Goal: Task Accomplishment & Management: Complete application form

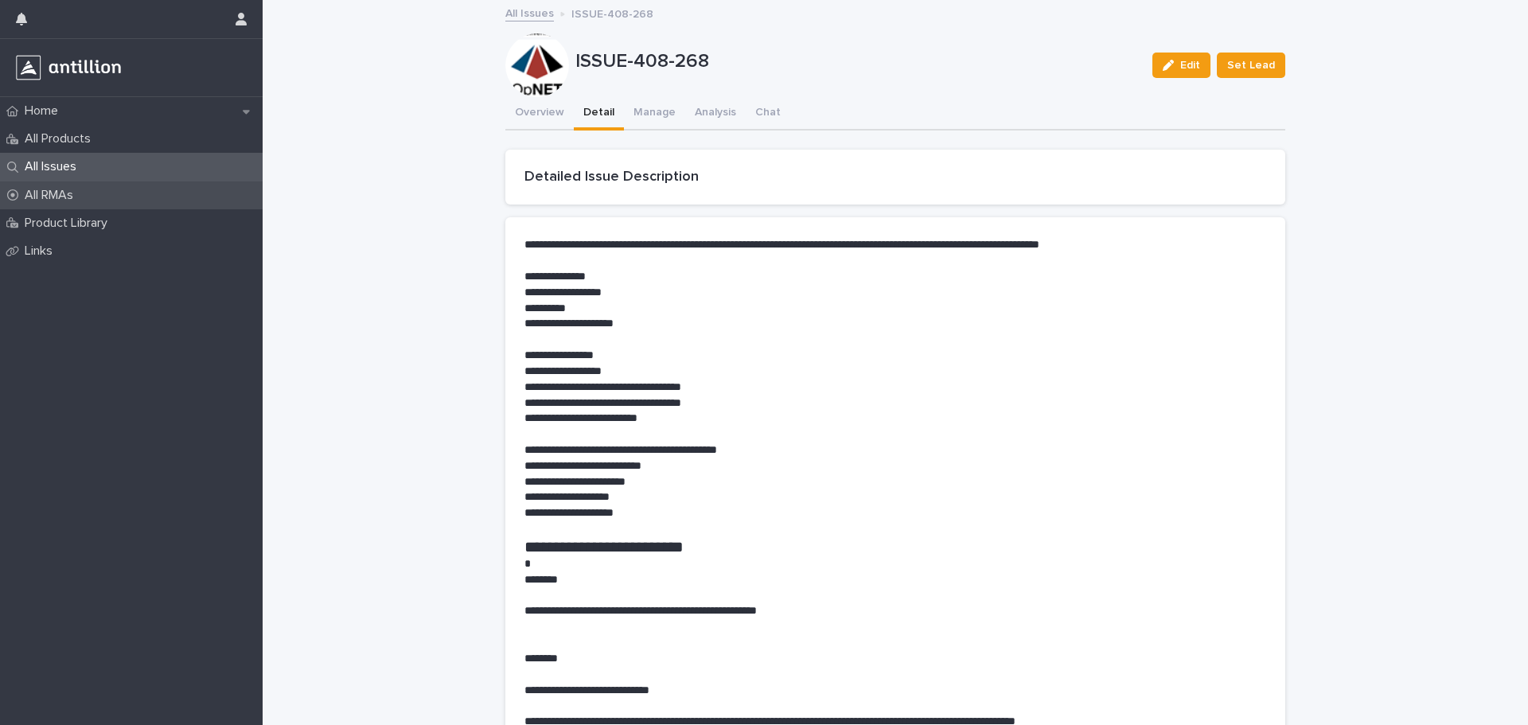
click at [77, 197] on p "All RMAs" at bounding box center [52, 195] width 68 height 15
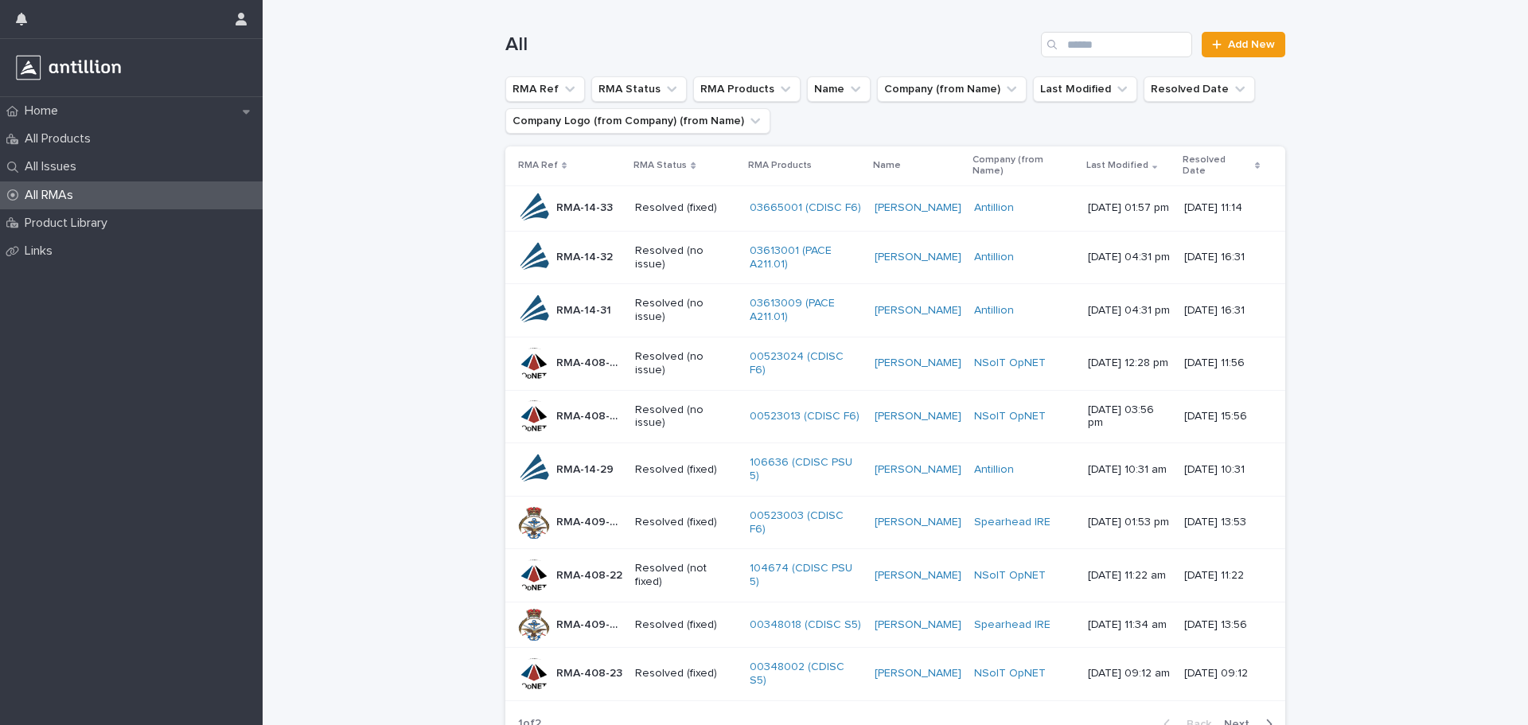
click at [649, 260] on p "Resolved (no issue)" at bounding box center [685, 257] width 101 height 27
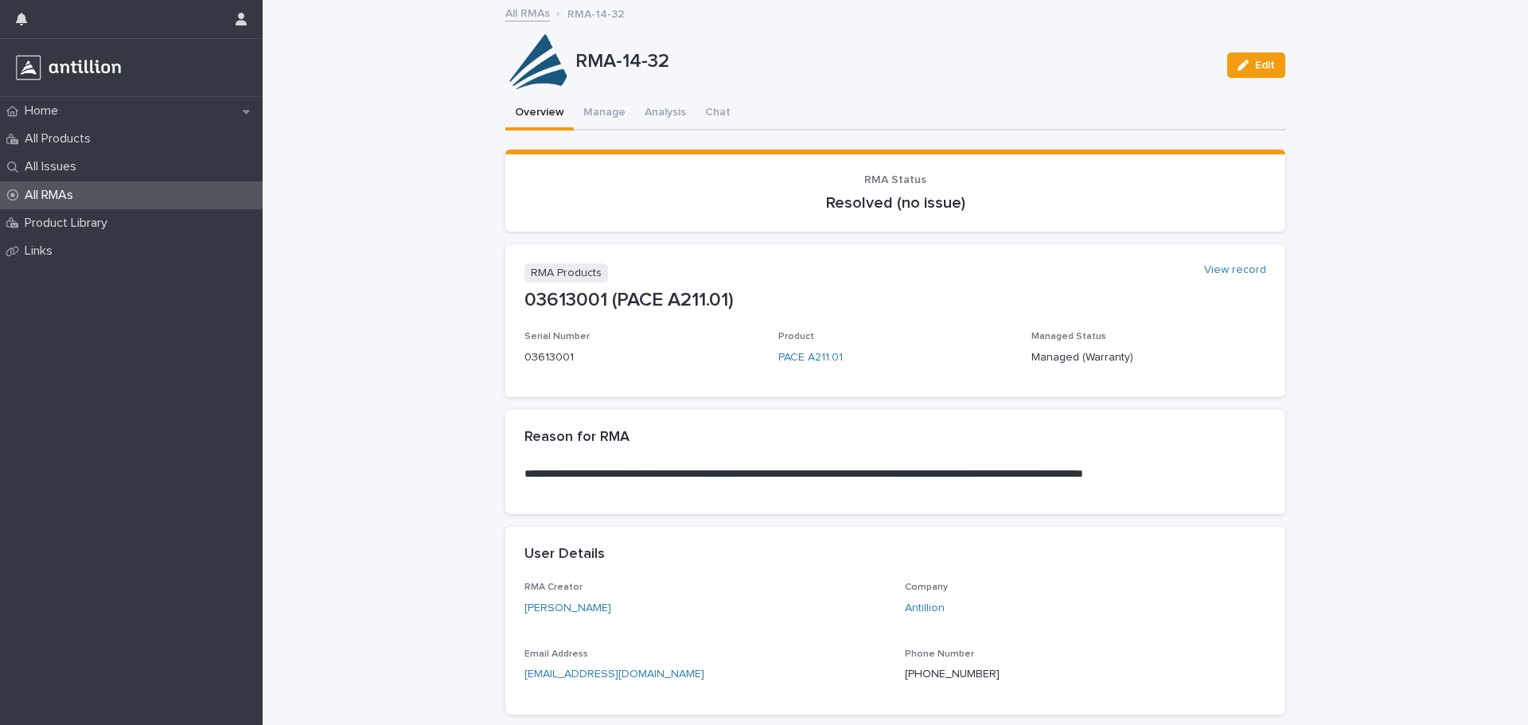
click at [78, 199] on p "All RMAs" at bounding box center [52, 195] width 68 height 15
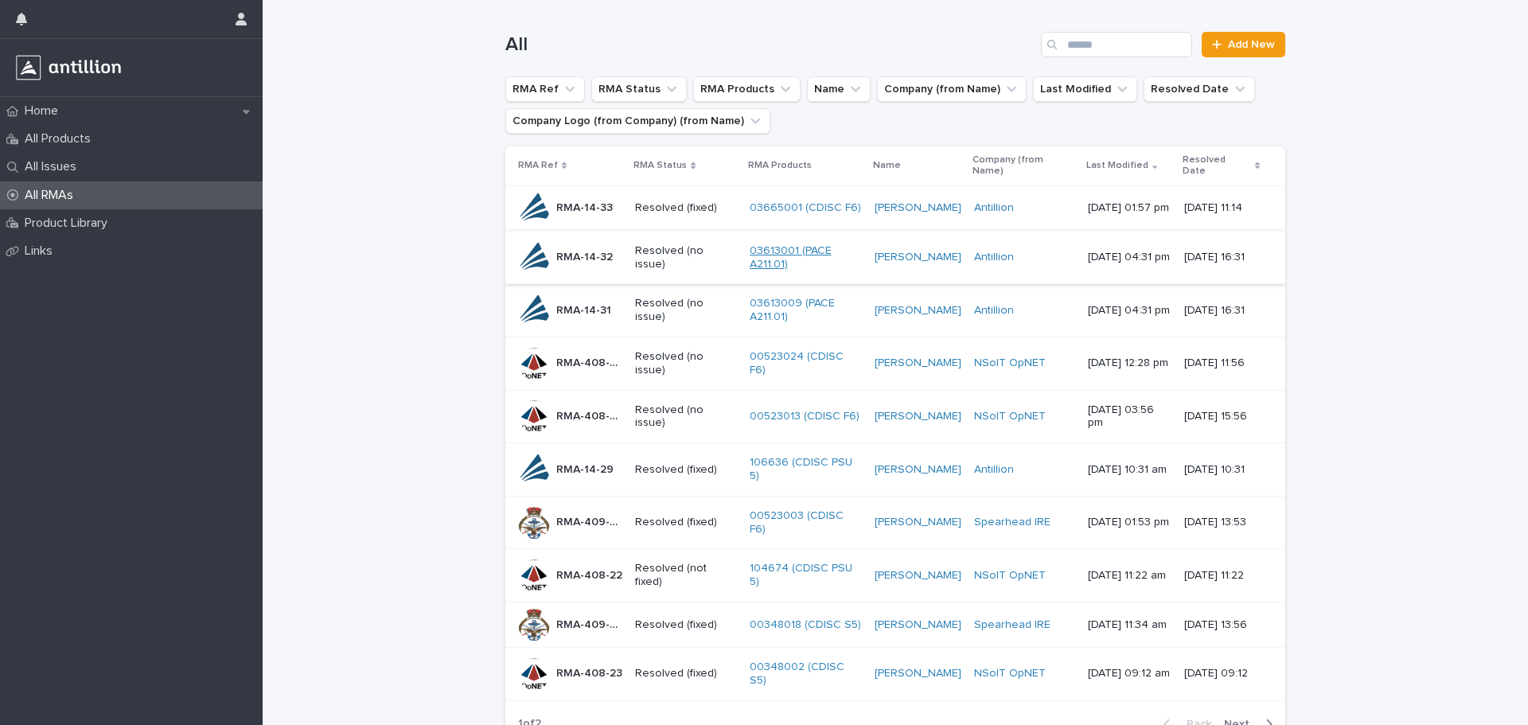
click at [764, 251] on link "03613001 (PACE A211.01)" at bounding box center [806, 257] width 113 height 27
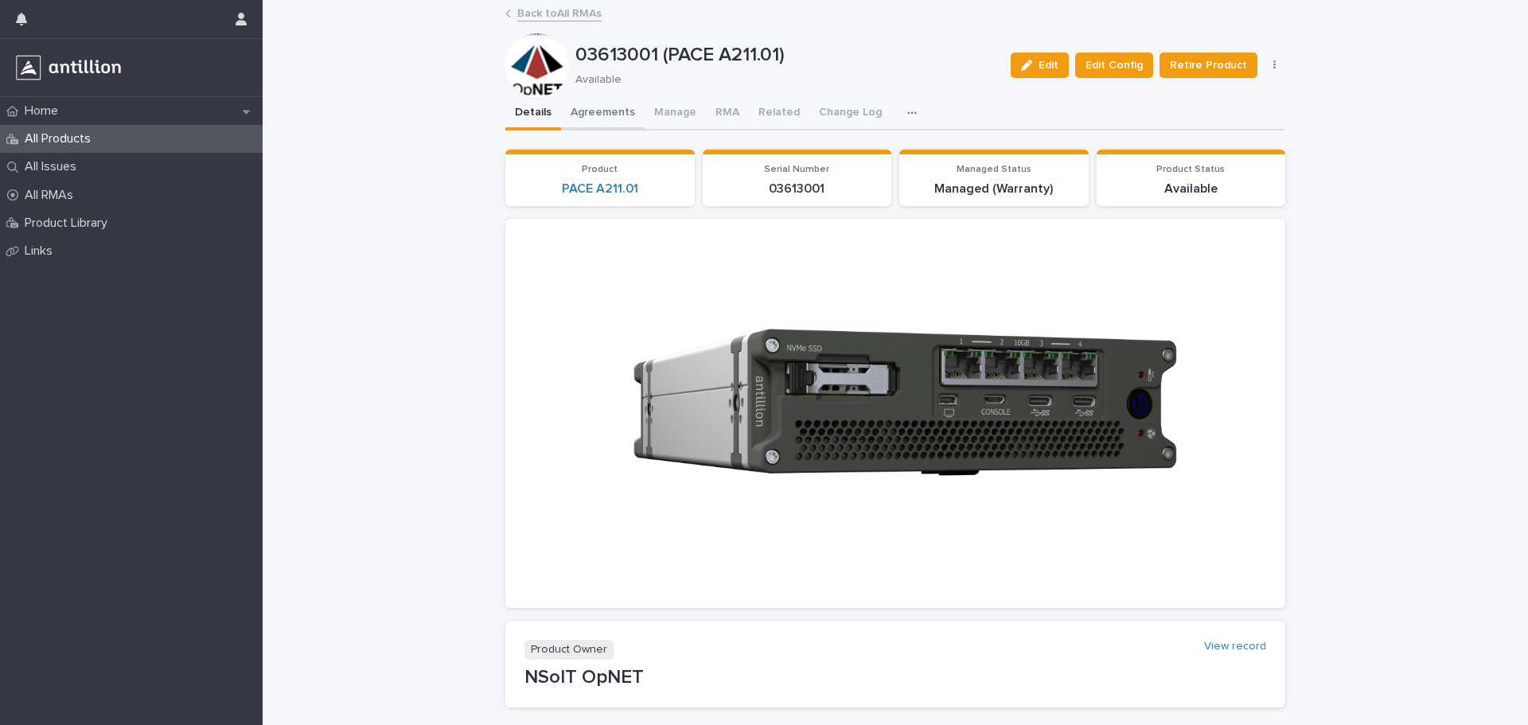
click at [618, 115] on button "Agreements" at bounding box center [603, 113] width 84 height 33
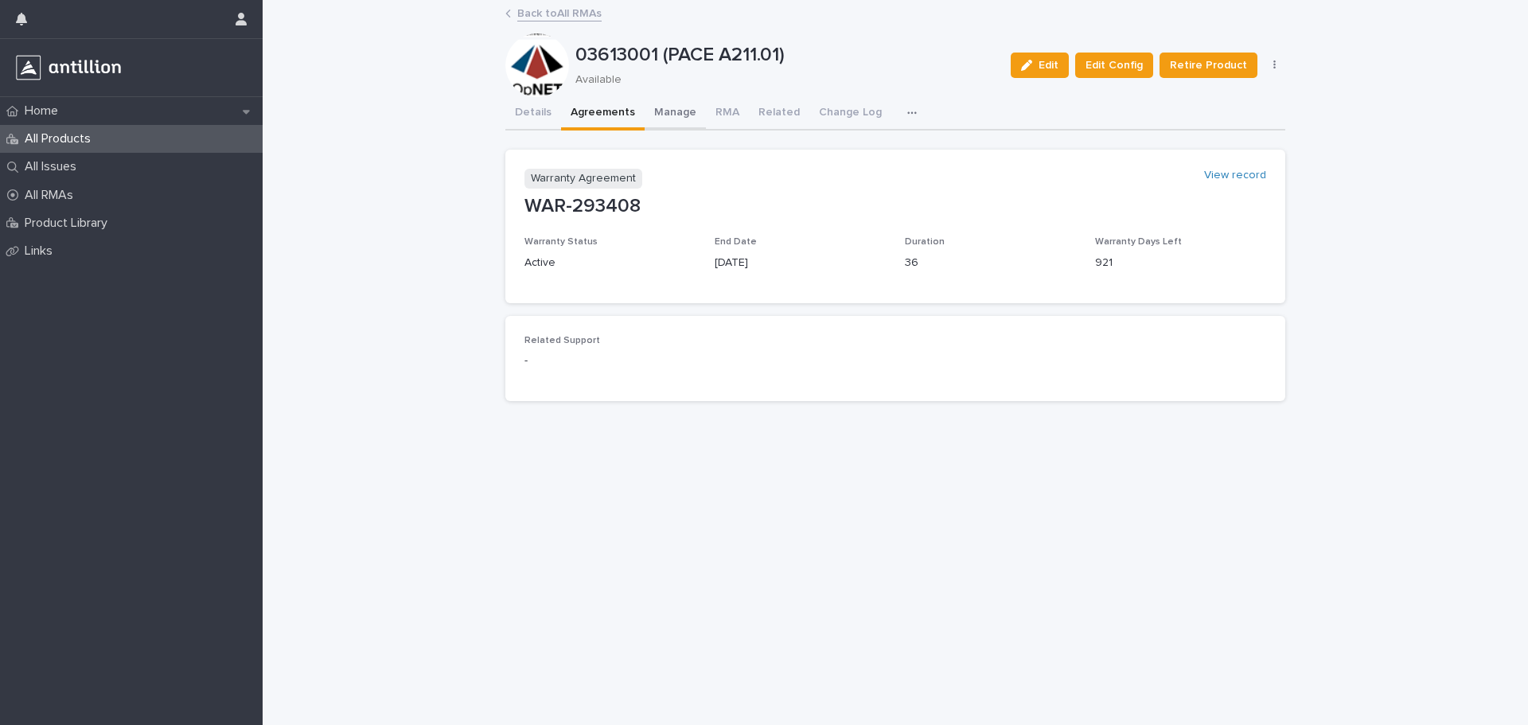
click at [659, 115] on button "Manage" at bounding box center [675, 113] width 61 height 33
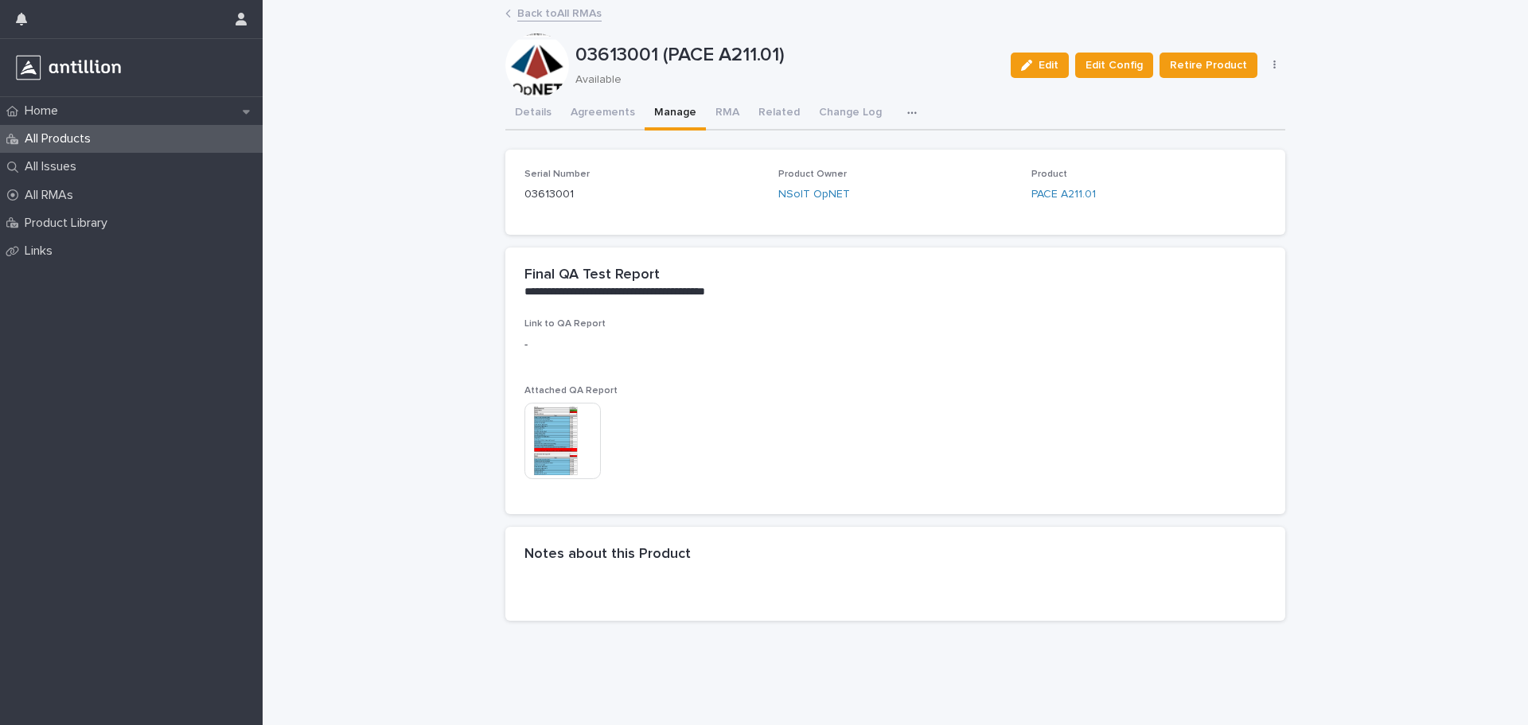
click at [554, 427] on img at bounding box center [562, 441] width 76 height 76
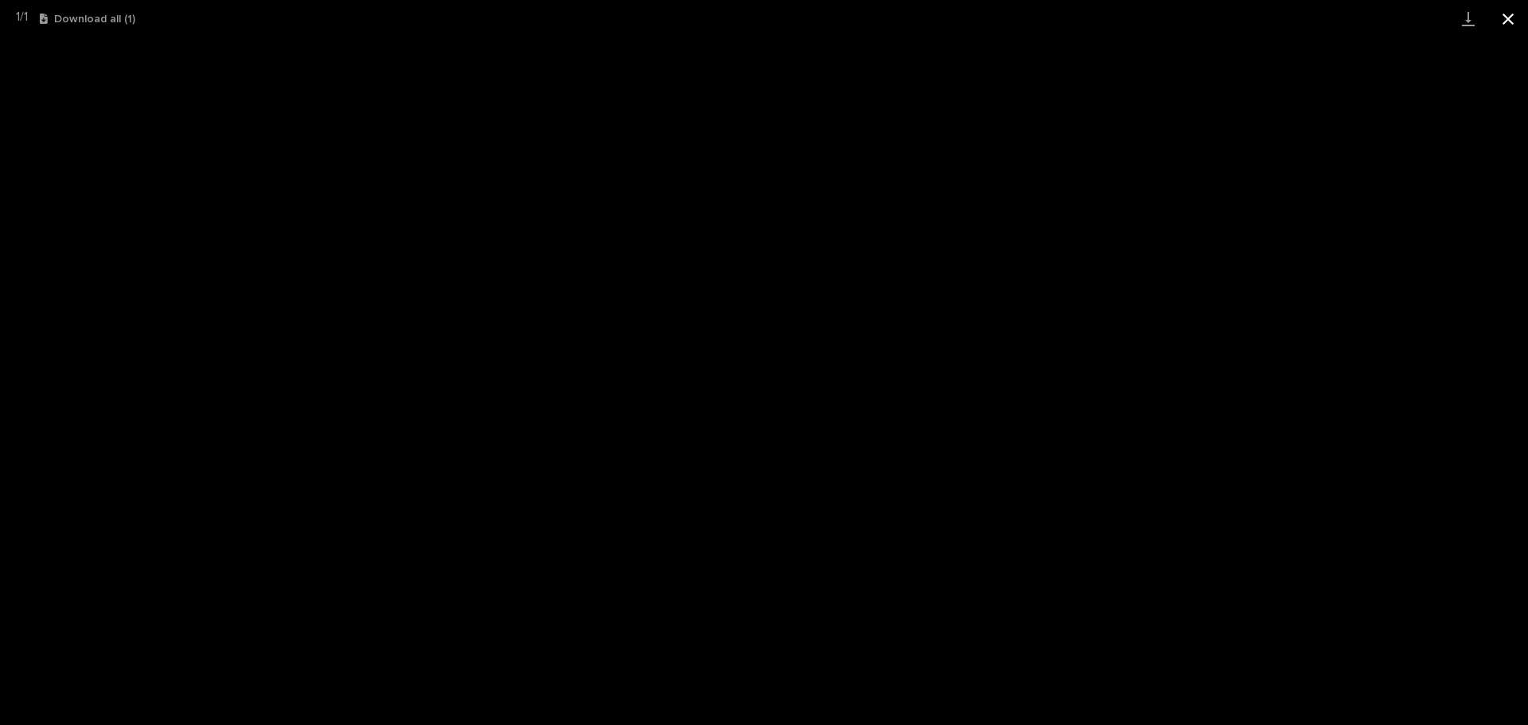
click at [1503, 19] on button "Close gallery" at bounding box center [1508, 18] width 40 height 37
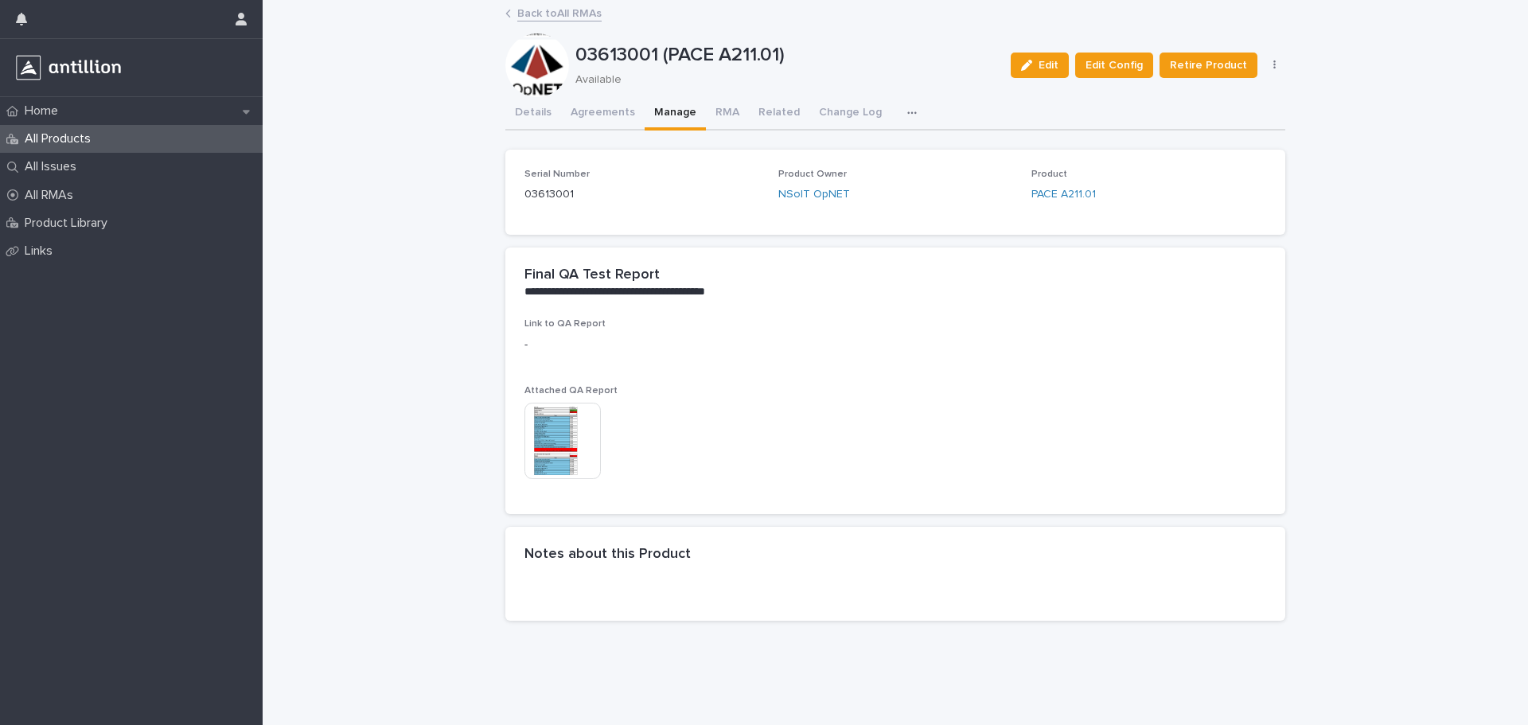
click at [537, 16] on link "Back to All RMAs" at bounding box center [559, 12] width 84 height 18
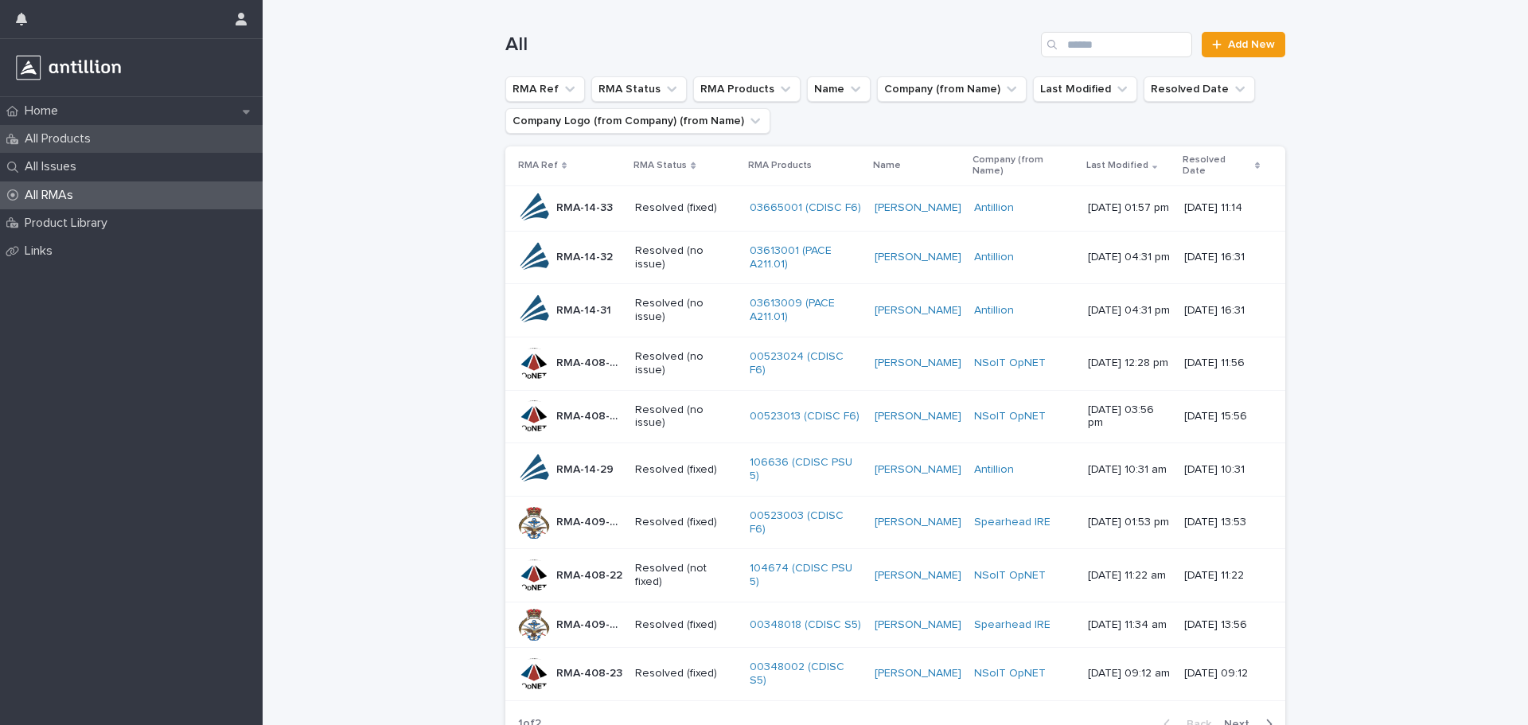
click at [68, 141] on p "All Products" at bounding box center [60, 138] width 85 height 15
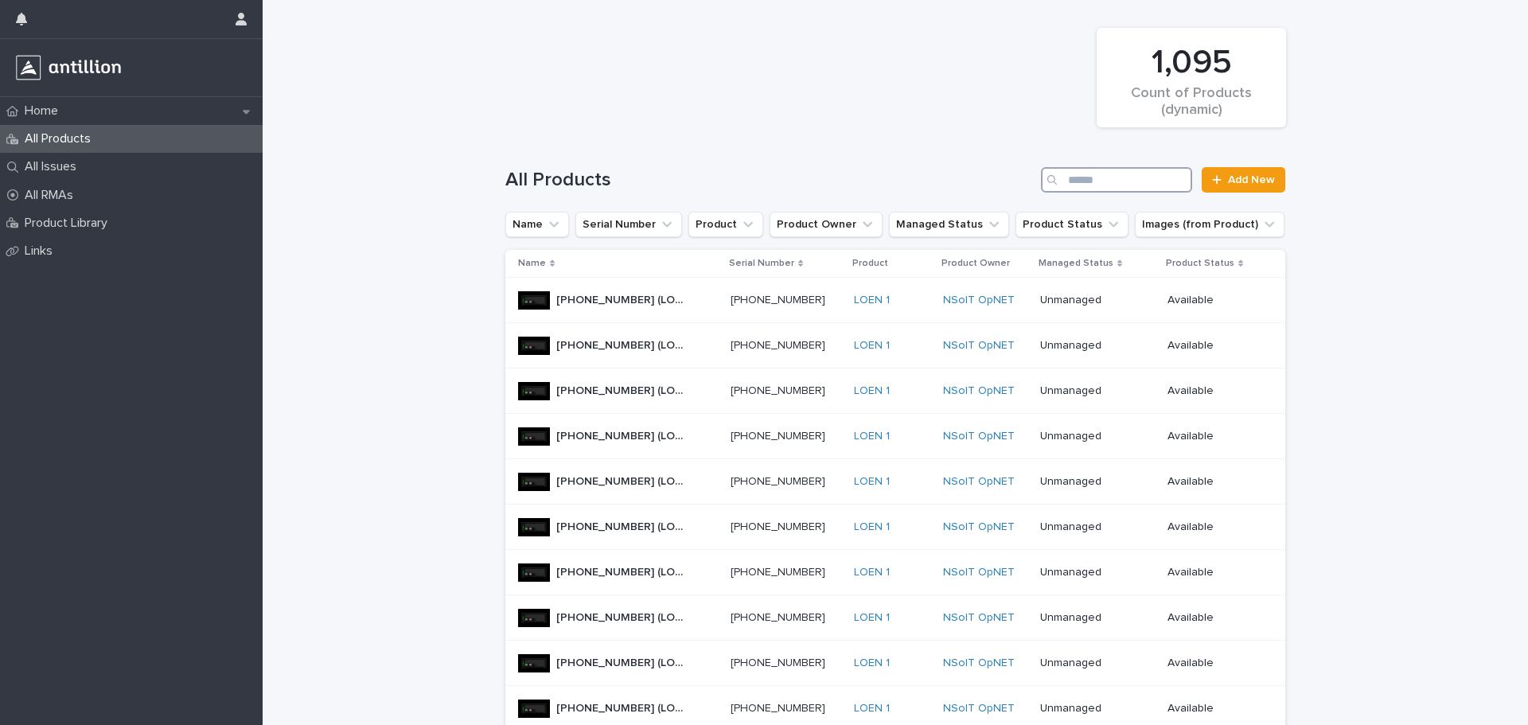
click at [1094, 173] on input "Search" at bounding box center [1116, 179] width 151 height 25
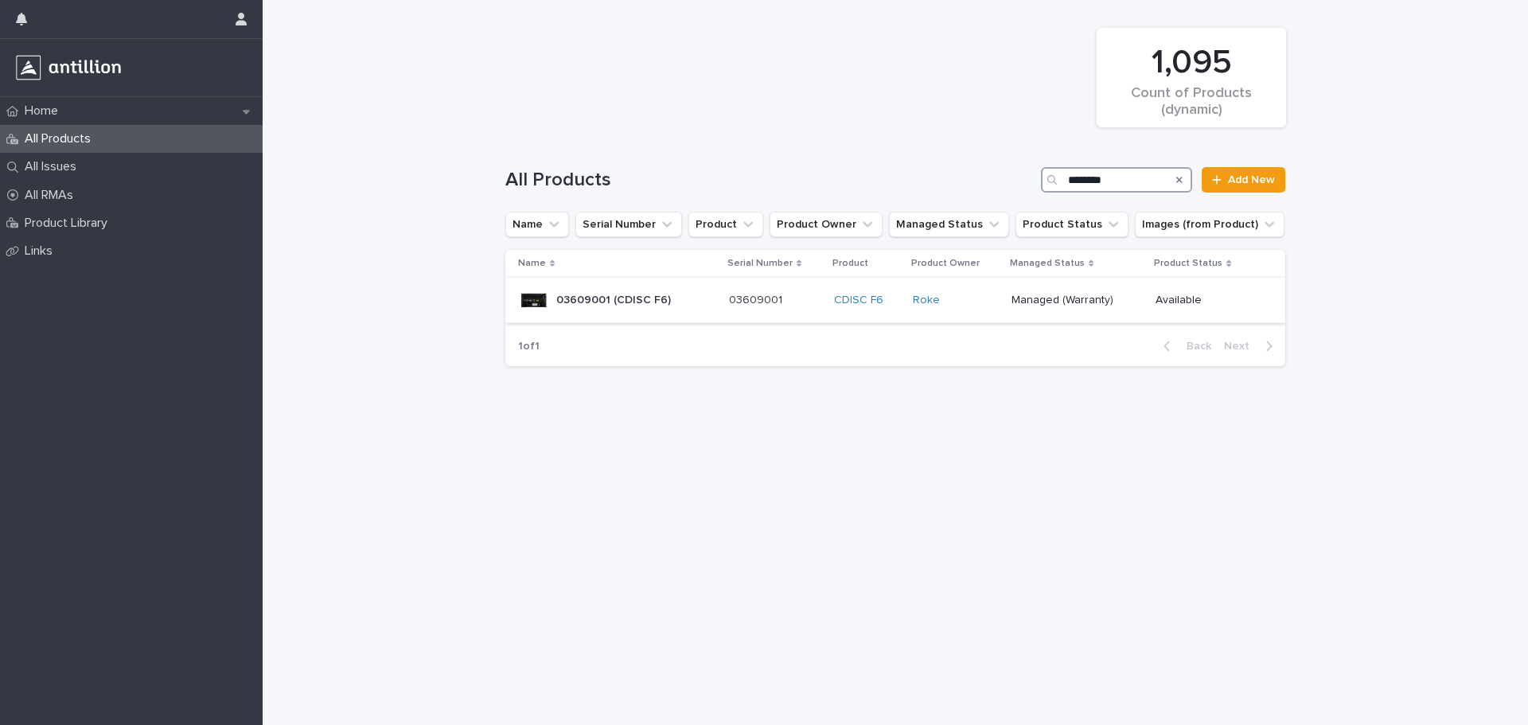
type input "********"
click at [615, 287] on div "03609001 (CDISC F6) 03609001 (CDISC F6)" at bounding box center [613, 300] width 115 height 26
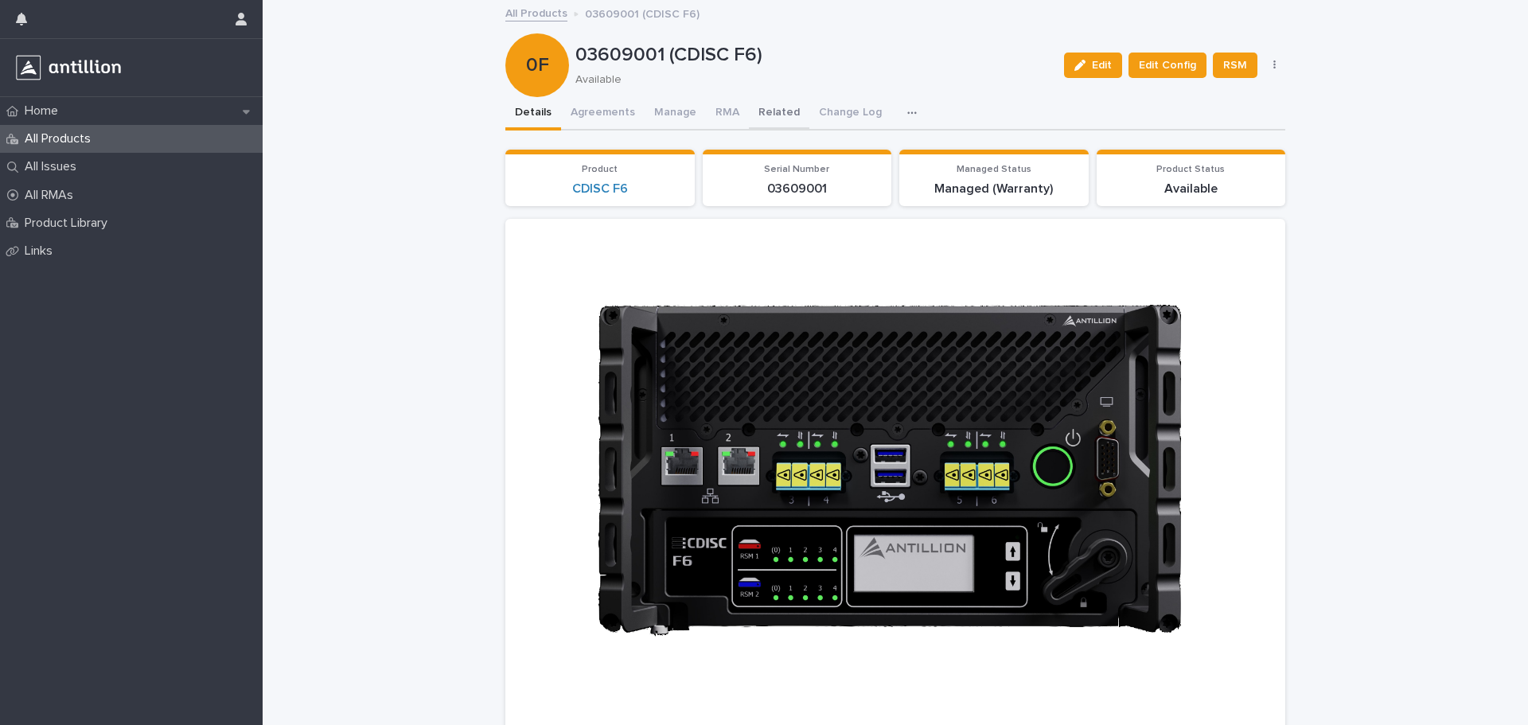
click at [749, 117] on button "Related" at bounding box center [779, 113] width 60 height 33
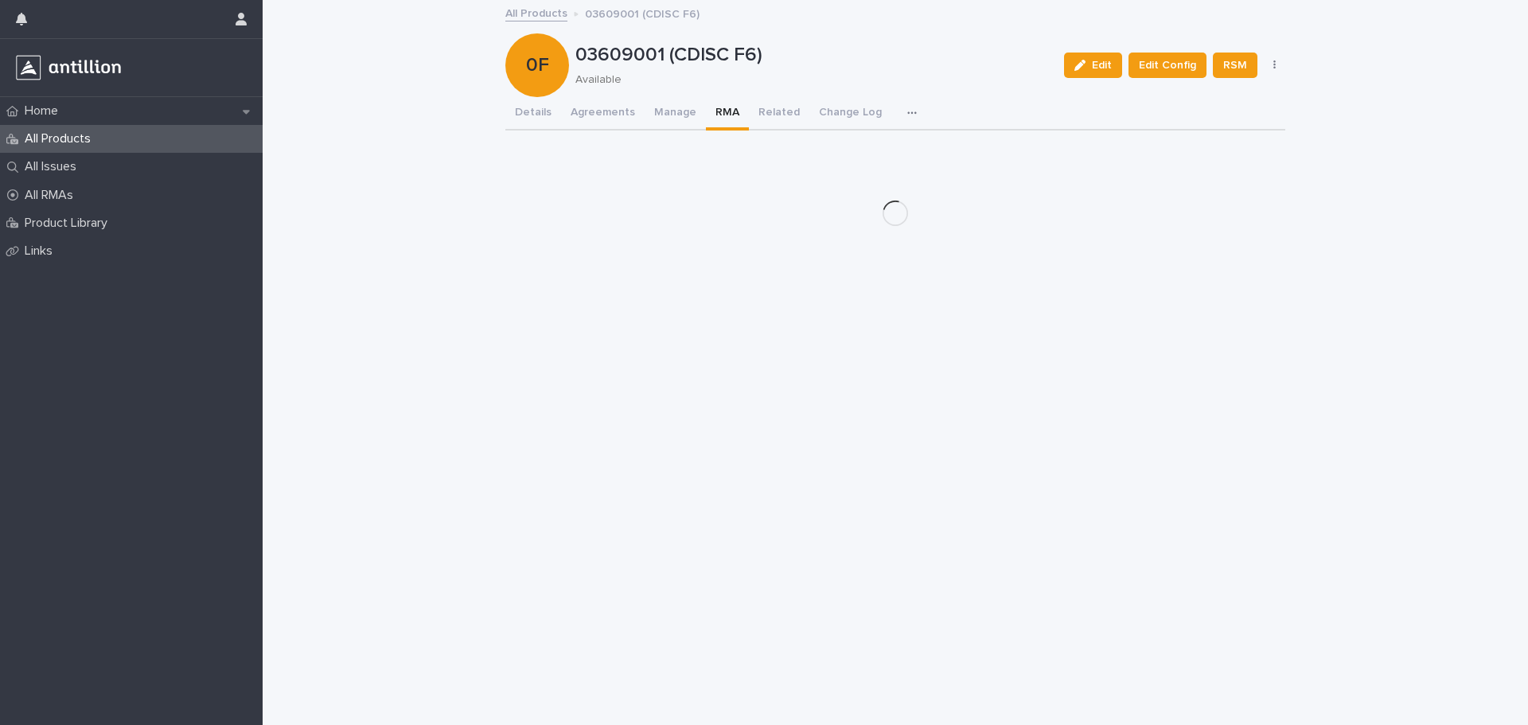
click at [715, 117] on button "RMA" at bounding box center [727, 113] width 43 height 33
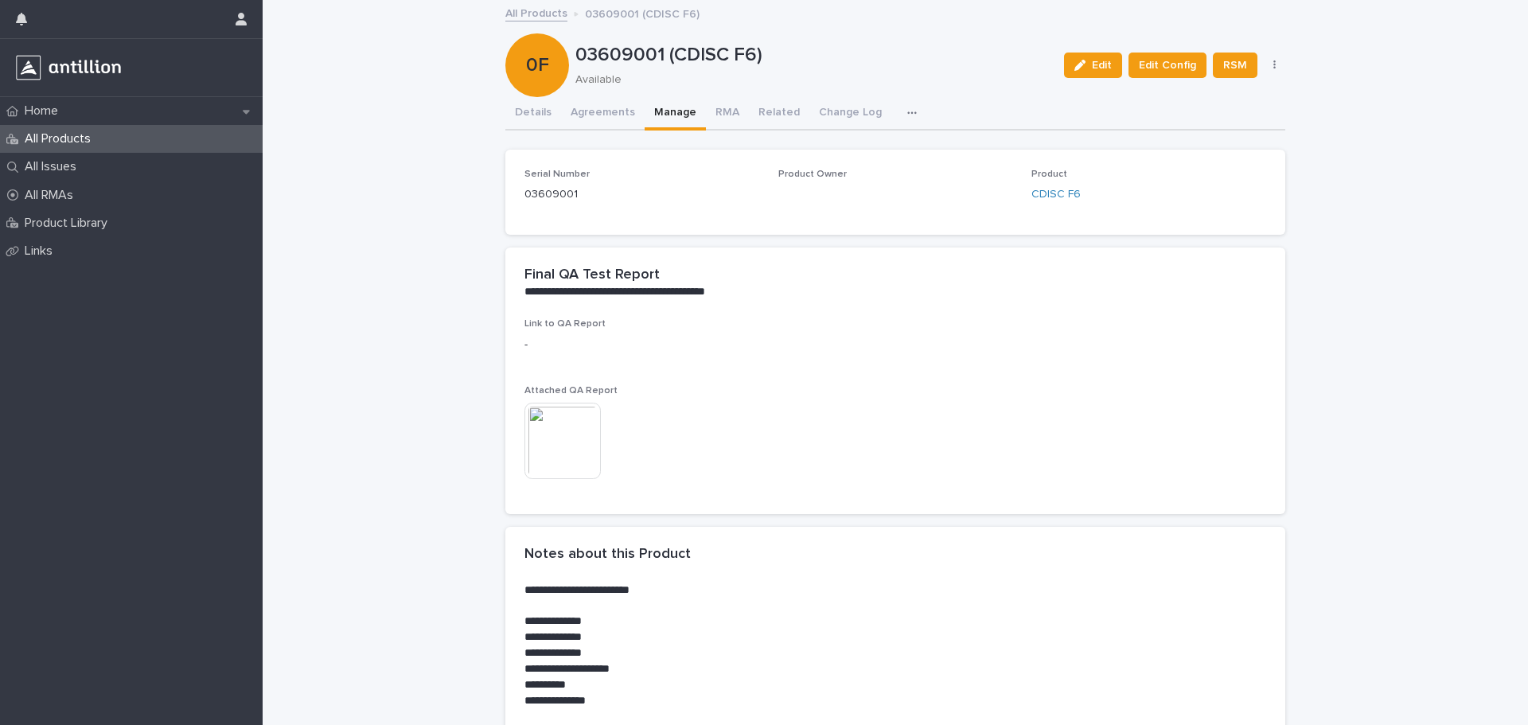
click at [676, 117] on button "Manage" at bounding box center [675, 113] width 61 height 33
click at [99, 191] on div "All RMAs" at bounding box center [131, 195] width 263 height 28
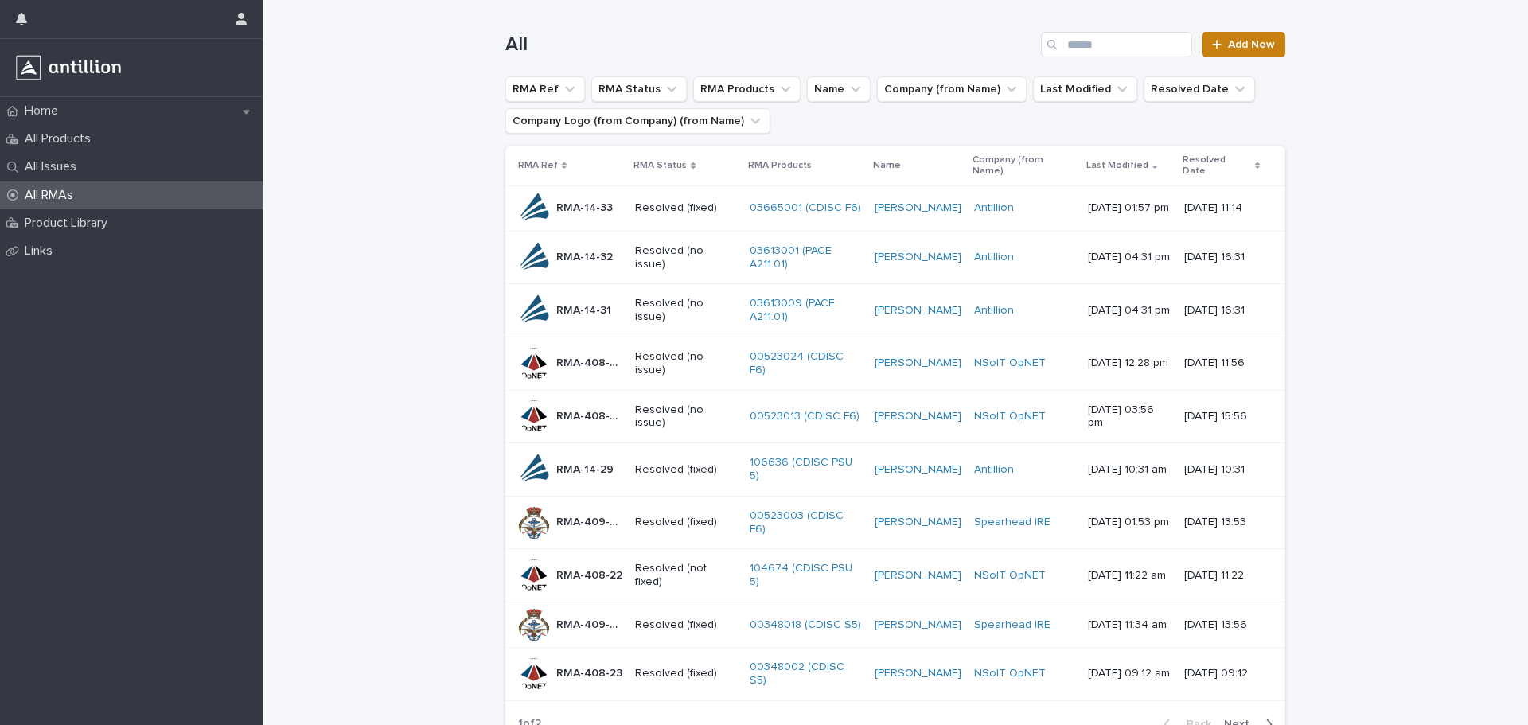
click at [1246, 51] on link "Add New" at bounding box center [1244, 44] width 84 height 25
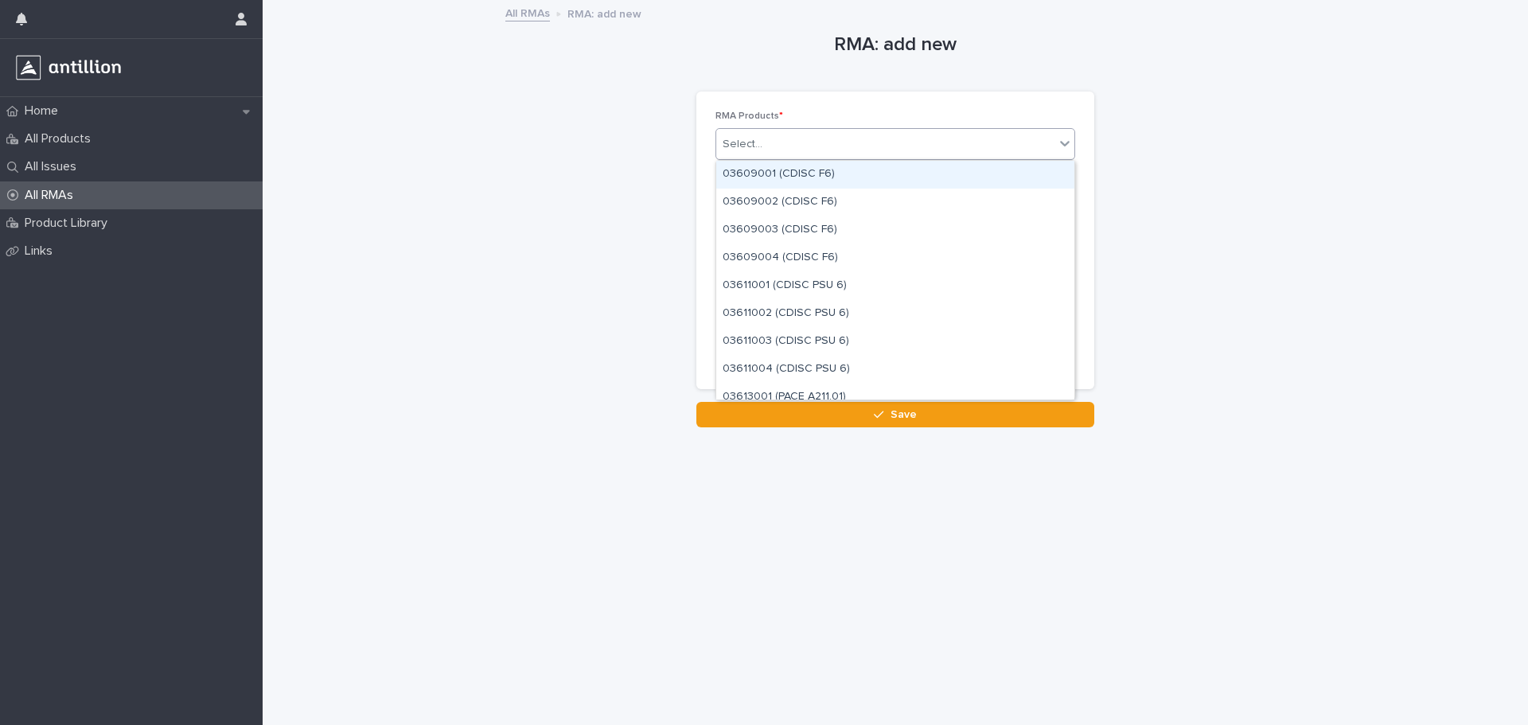
click at [803, 138] on div "Select..." at bounding box center [885, 144] width 338 height 26
type input "********"
click at [800, 170] on div "03613005 (PACE A211.01)" at bounding box center [895, 175] width 358 height 28
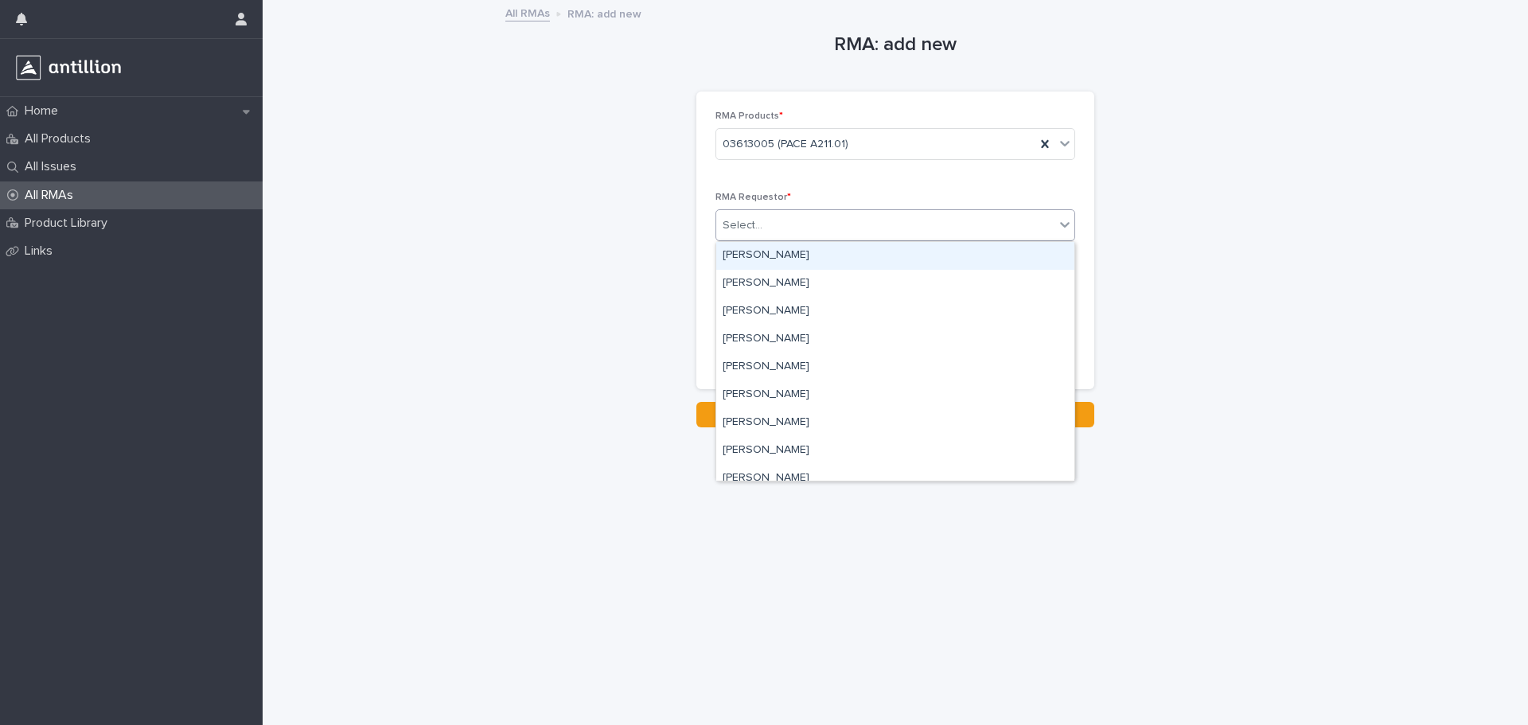
click at [790, 212] on div "Select..." at bounding box center [885, 225] width 338 height 26
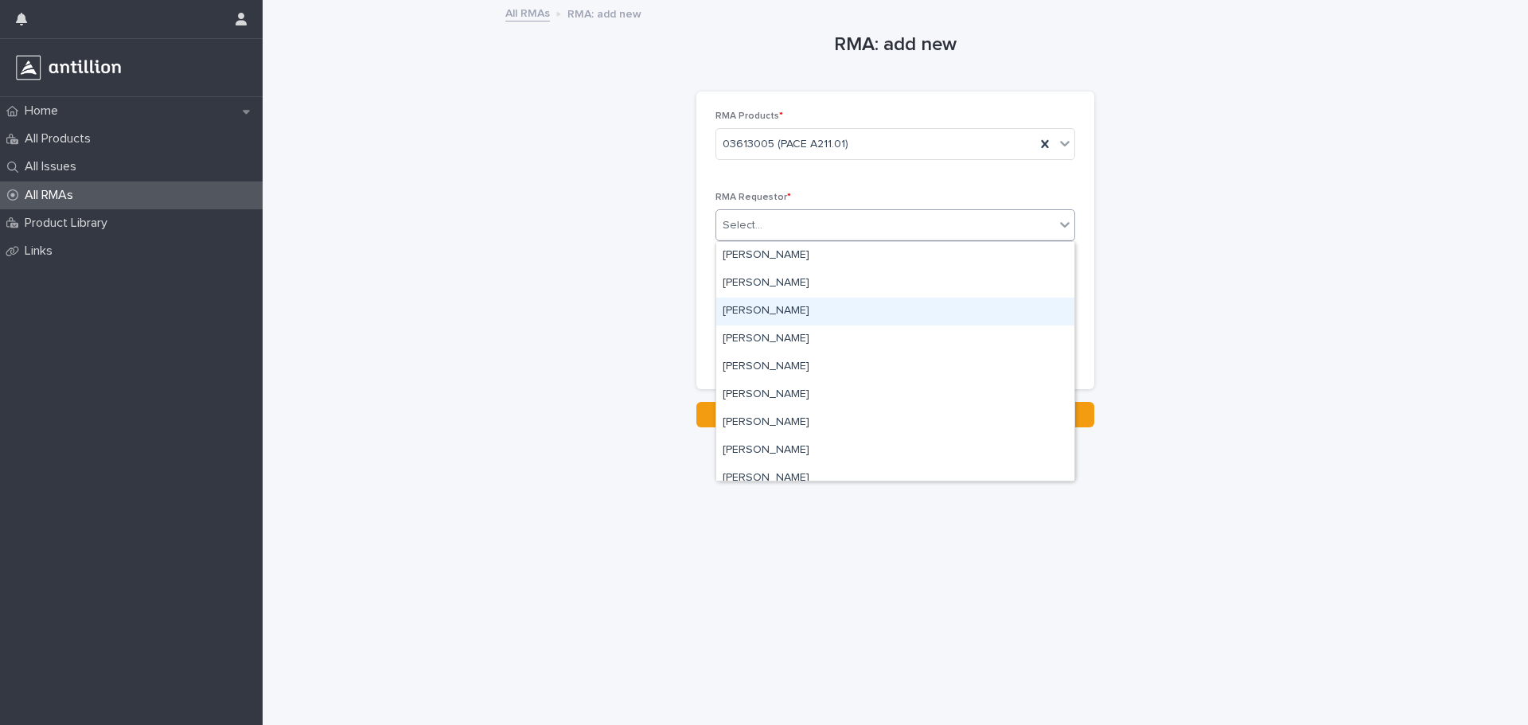
click at [795, 307] on div "[PERSON_NAME]" at bounding box center [895, 312] width 358 height 28
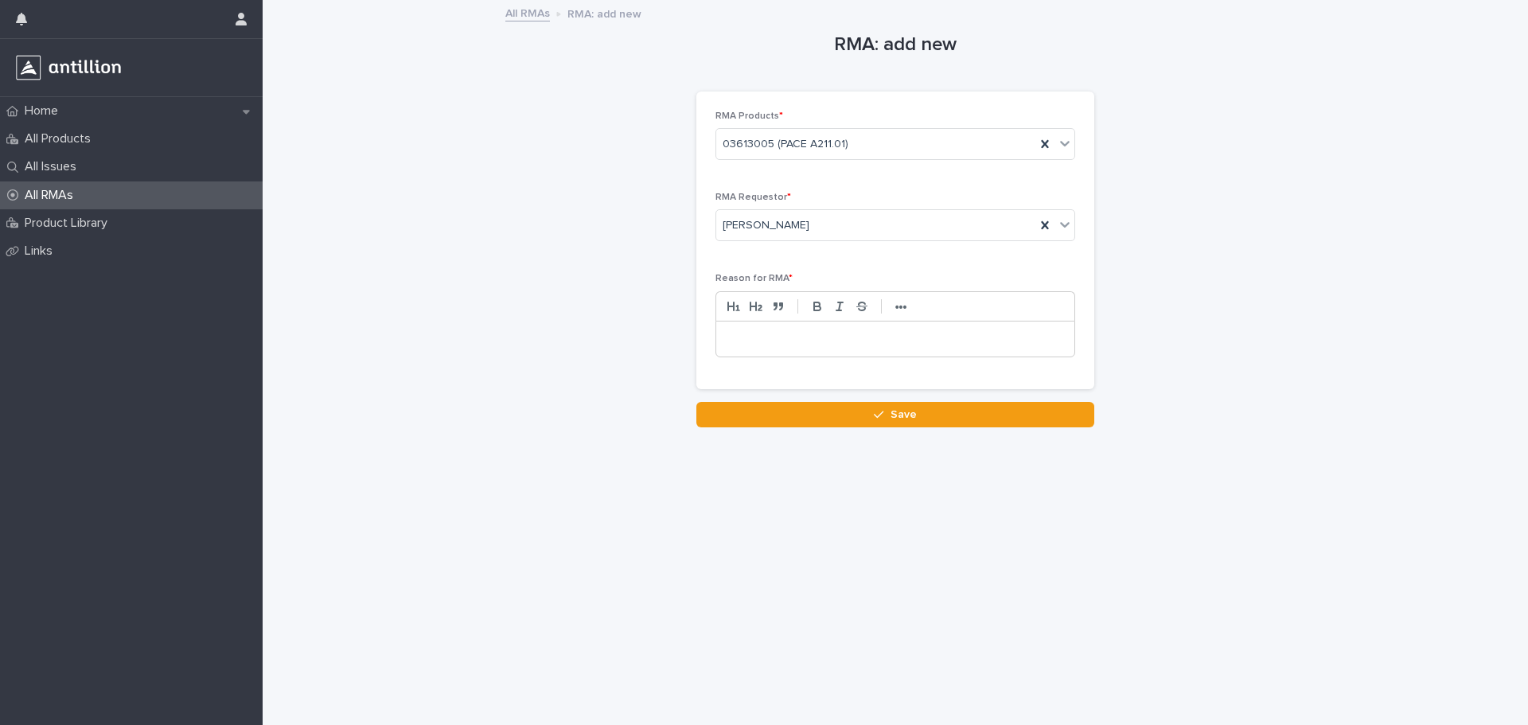
click at [821, 333] on p at bounding box center [895, 339] width 334 height 16
click at [1058, 351] on div "**********" at bounding box center [895, 339] width 358 height 35
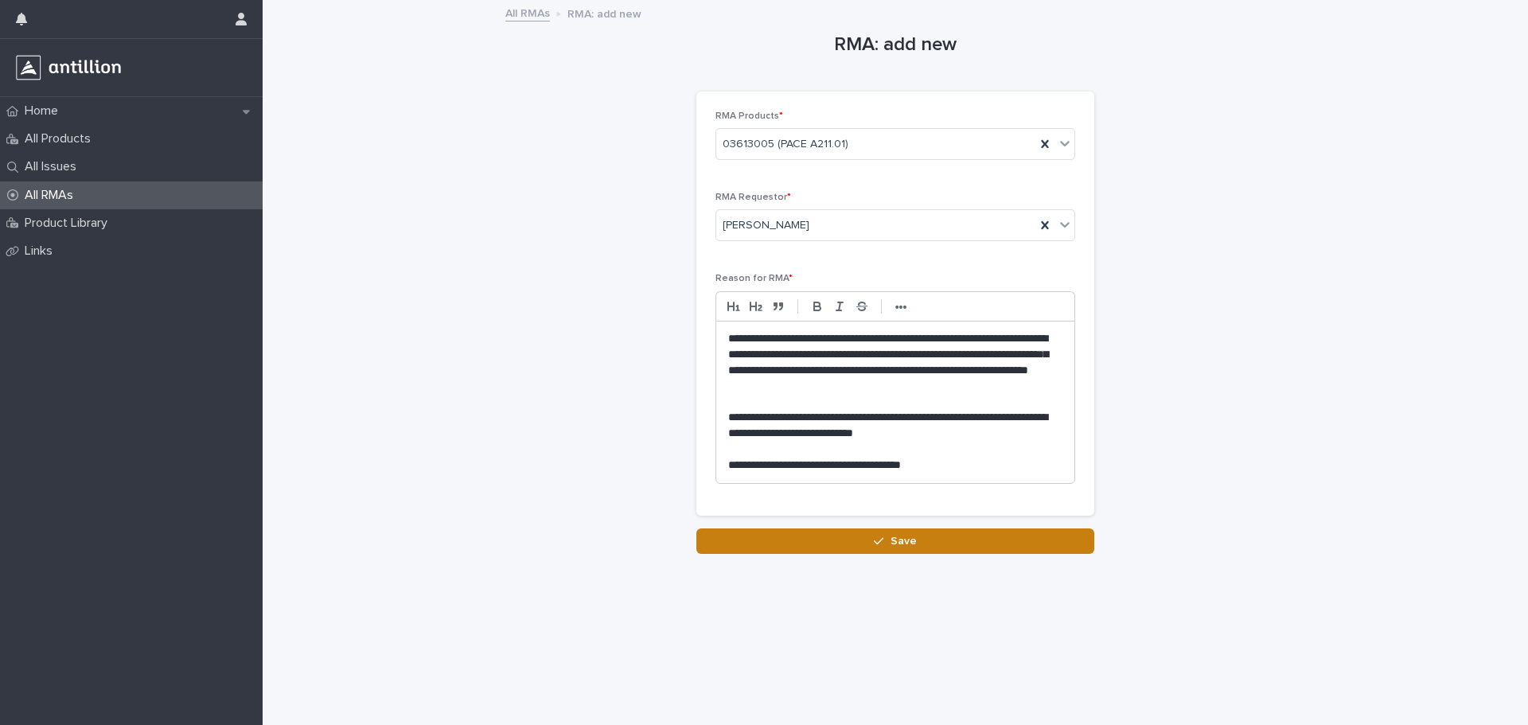
click at [981, 540] on button "Save" at bounding box center [895, 540] width 398 height 25
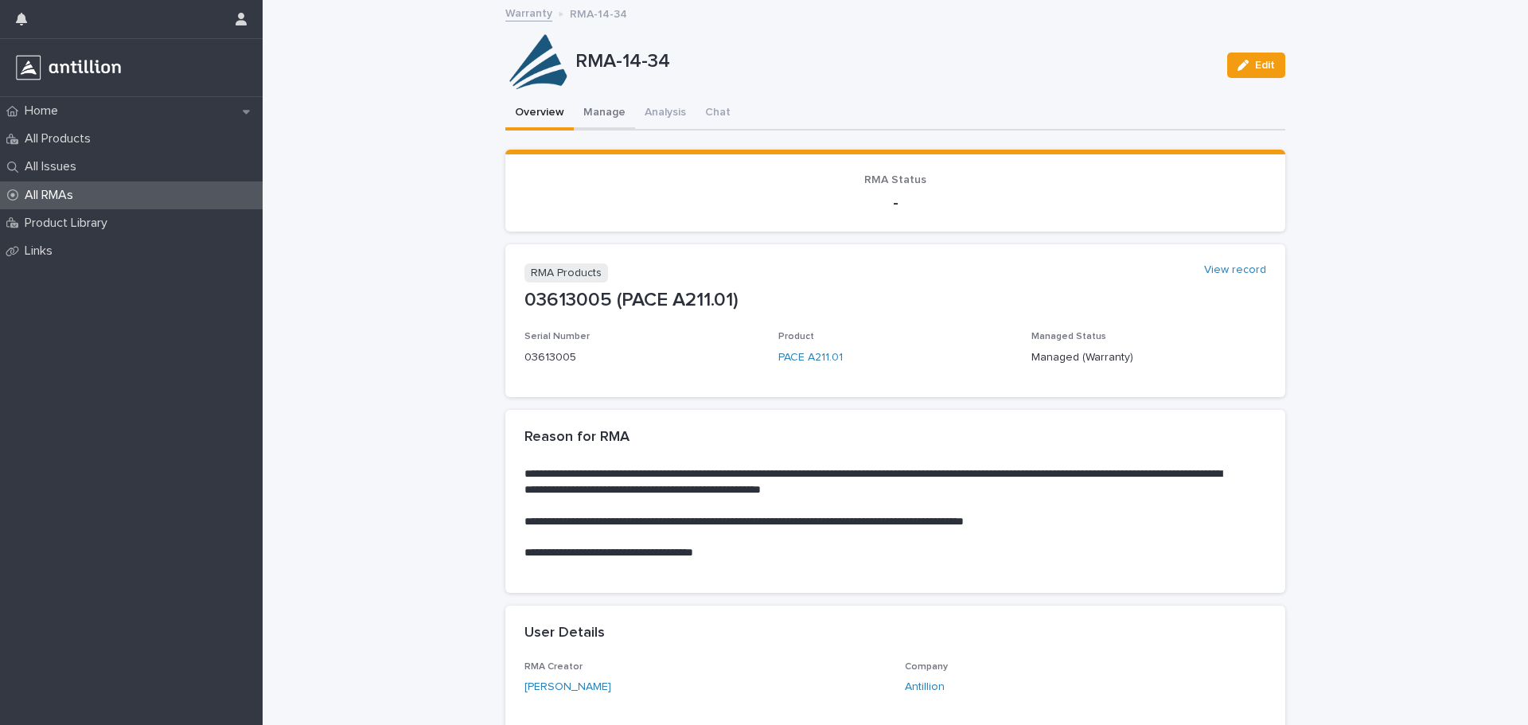
click at [602, 125] on button "Manage" at bounding box center [604, 113] width 61 height 33
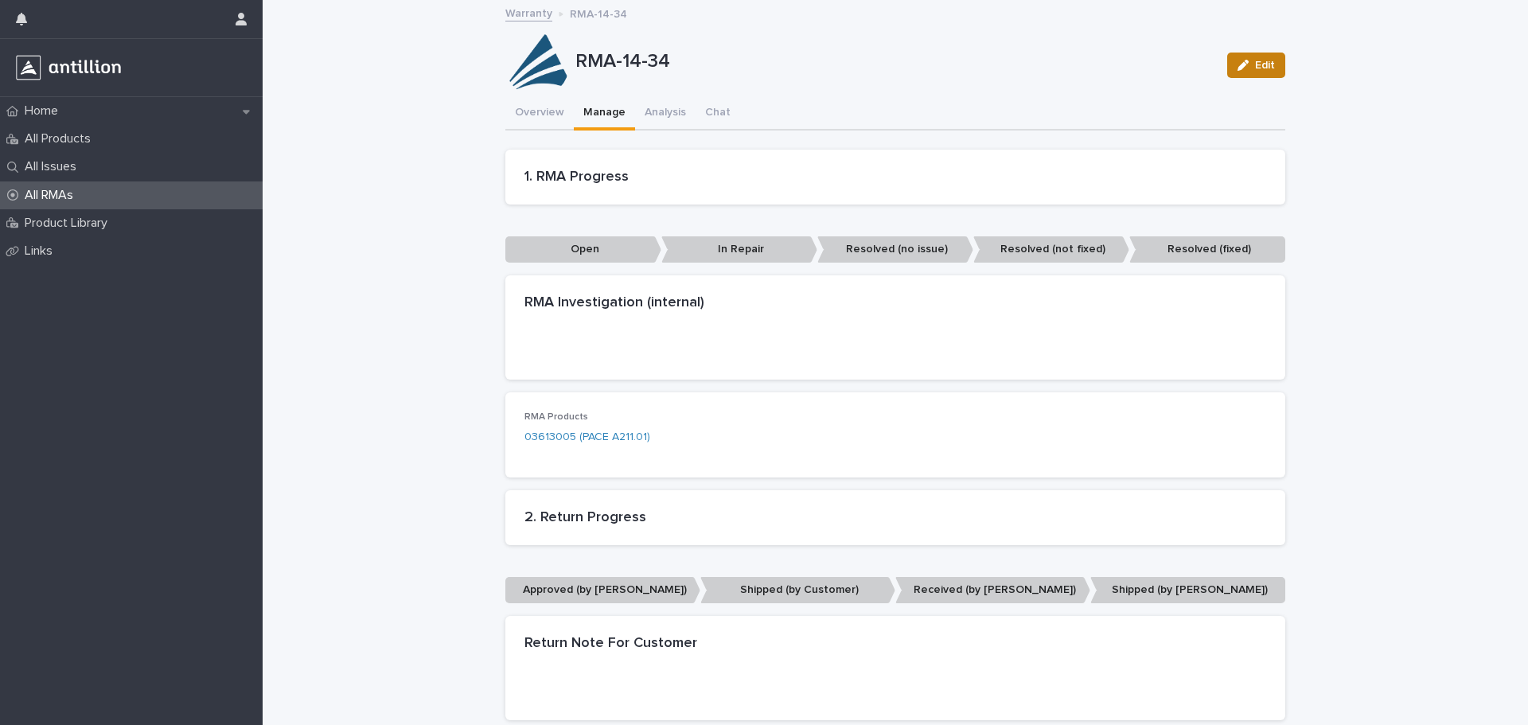
click at [1230, 60] on button "Edit" at bounding box center [1256, 65] width 58 height 25
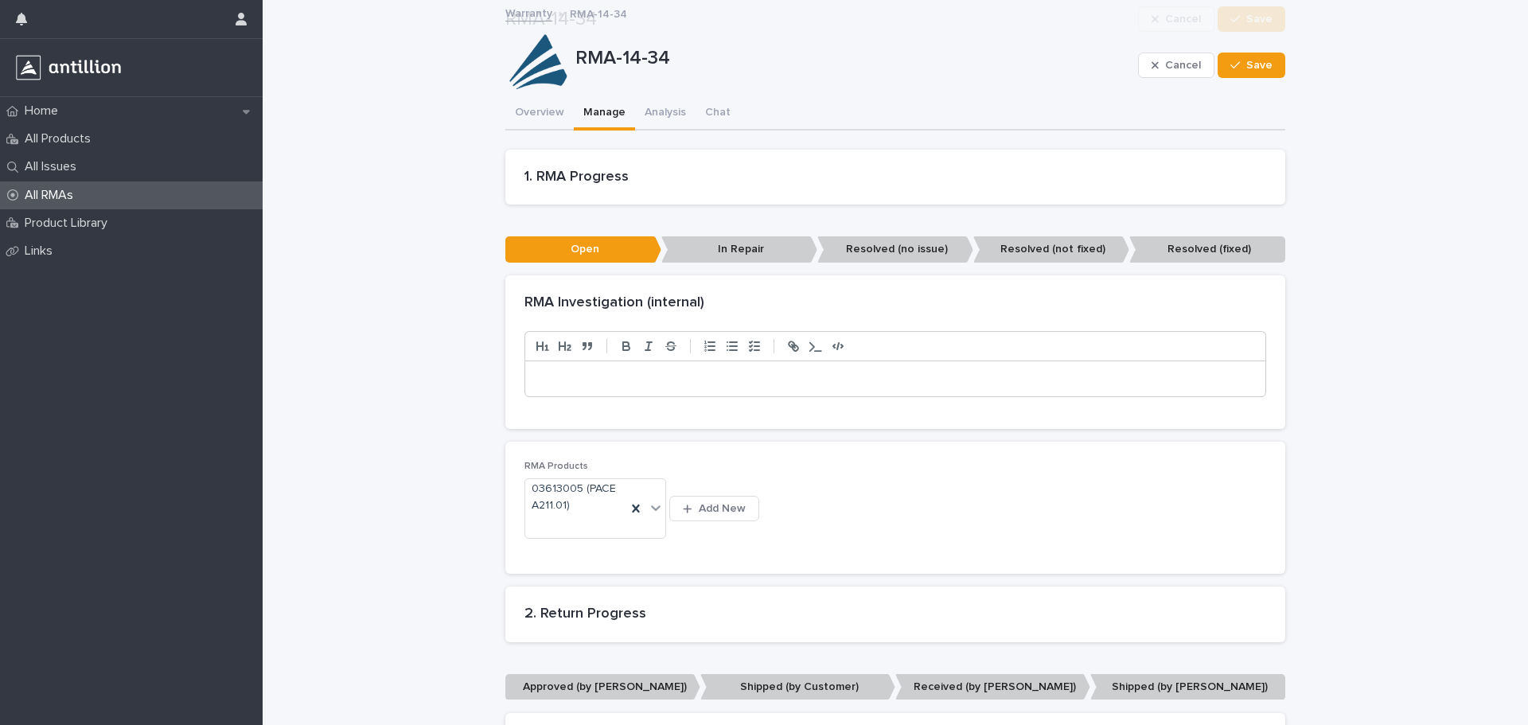
scroll to position [420, 0]
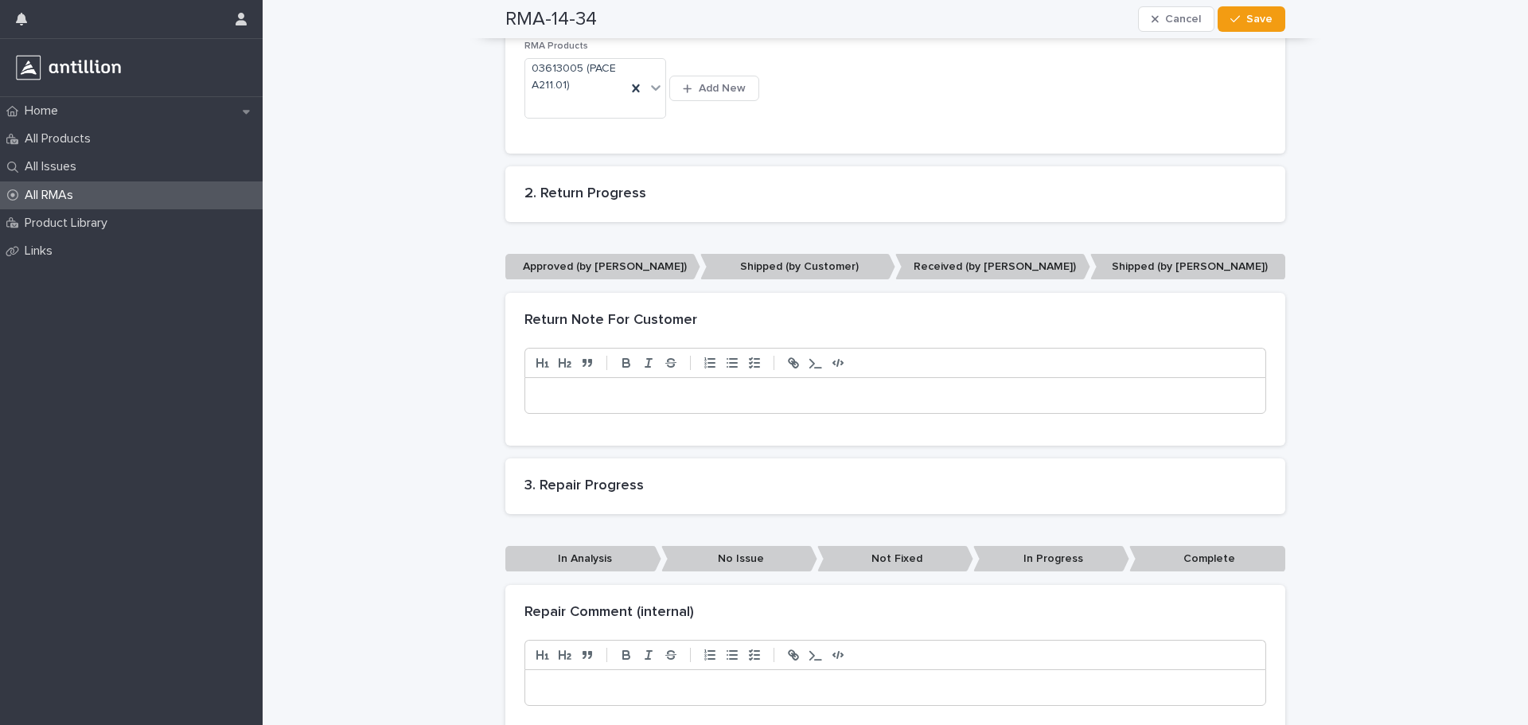
click at [952, 270] on p "Received (by [PERSON_NAME])" at bounding box center [992, 267] width 195 height 26
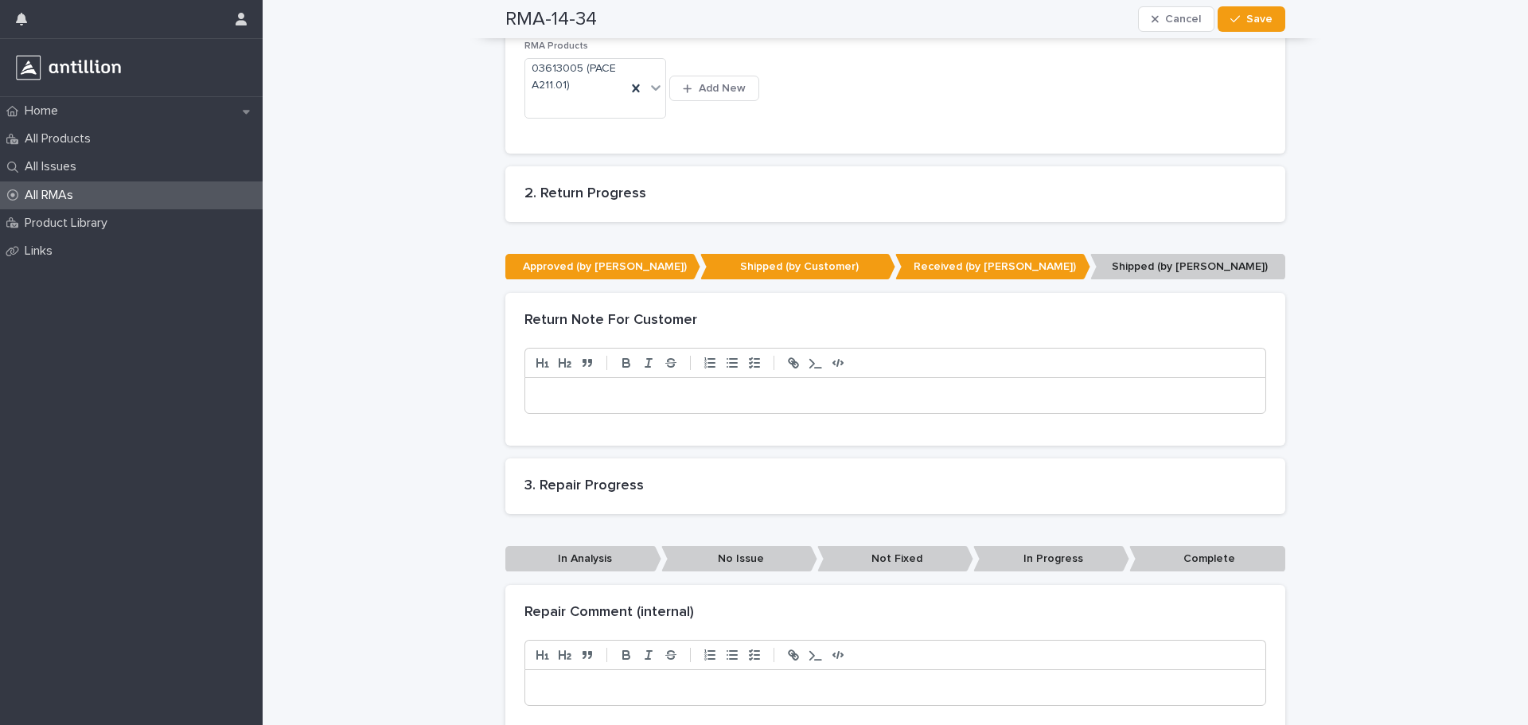
click at [592, 559] on p "In Analysis" at bounding box center [583, 559] width 156 height 26
click at [595, 408] on div at bounding box center [895, 395] width 740 height 35
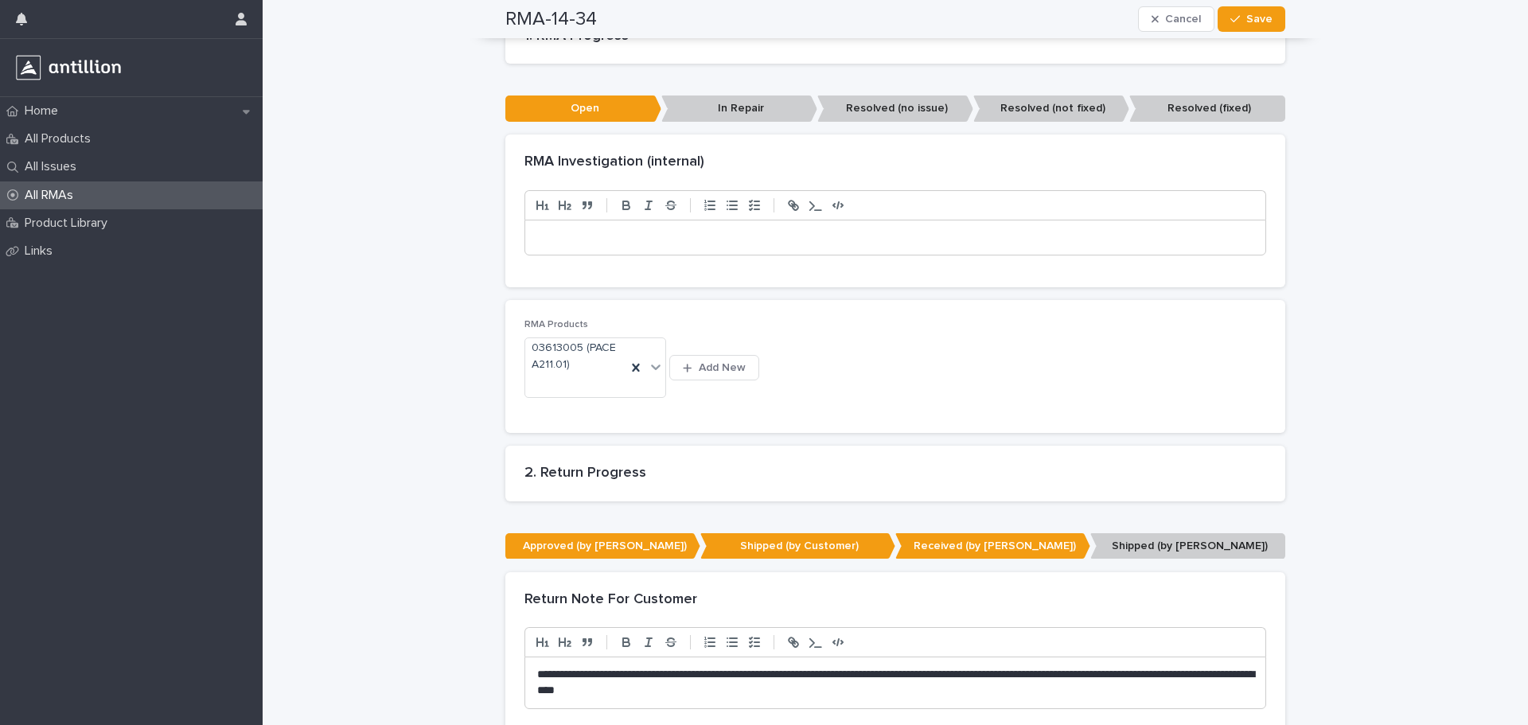
scroll to position [220, 0]
click at [1241, 18] on div "button" at bounding box center [1238, 19] width 16 height 11
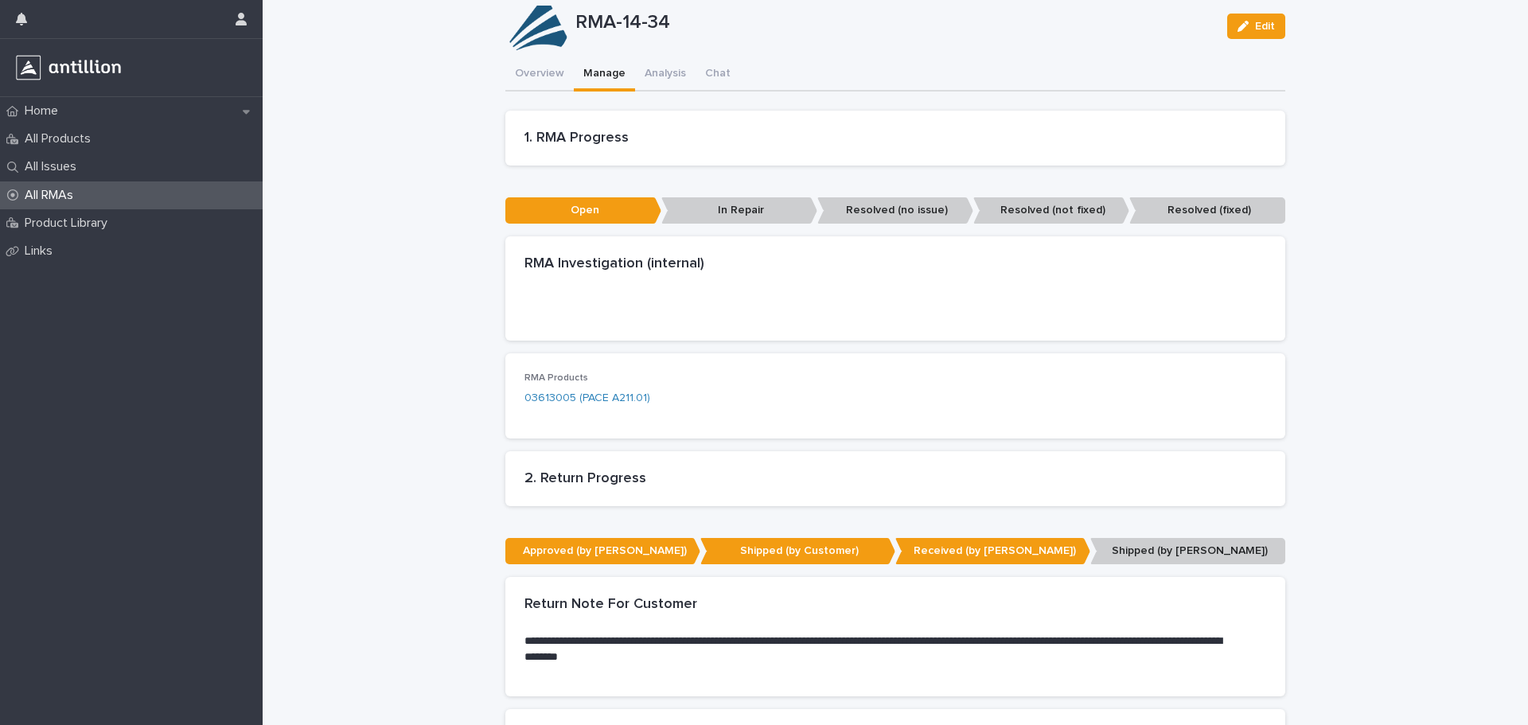
scroll to position [0, 0]
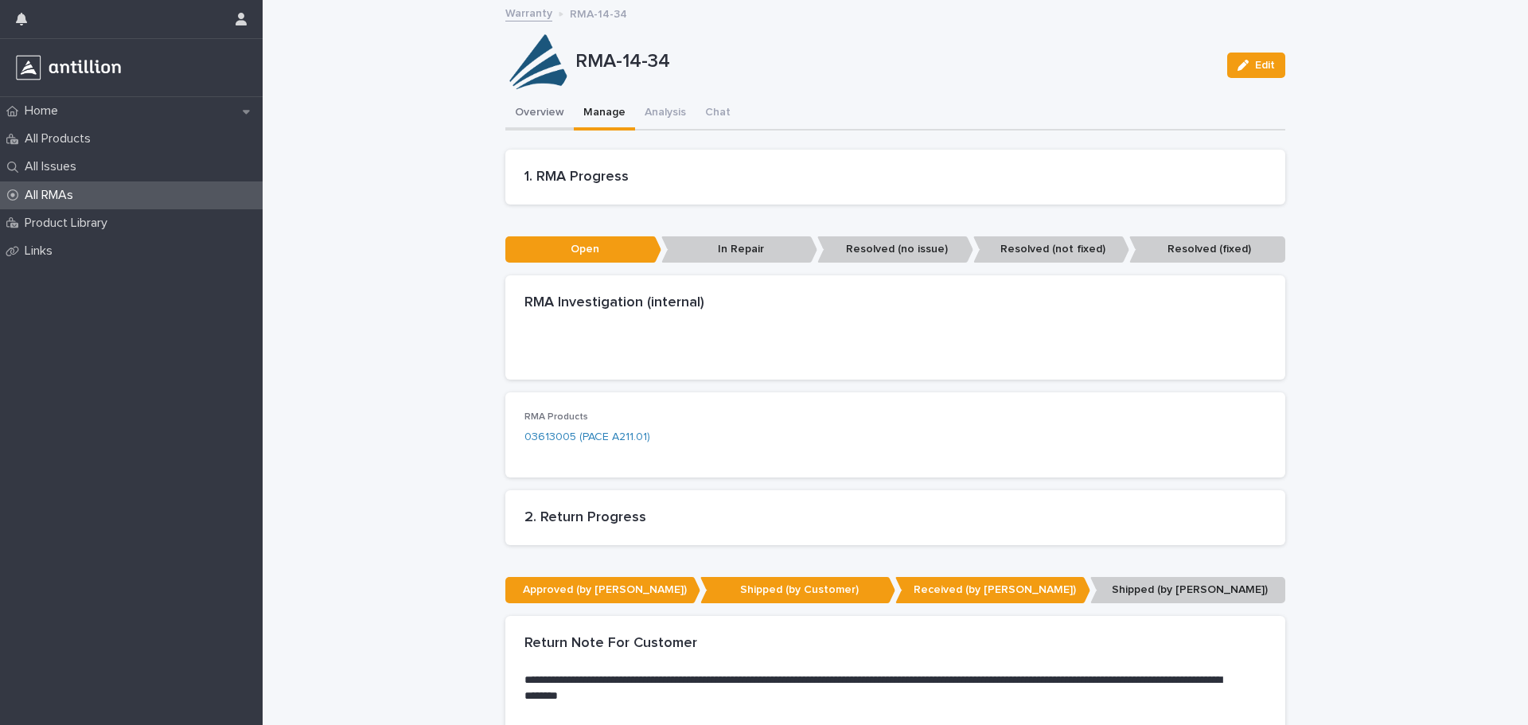
click at [543, 117] on button "Overview" at bounding box center [539, 113] width 68 height 33
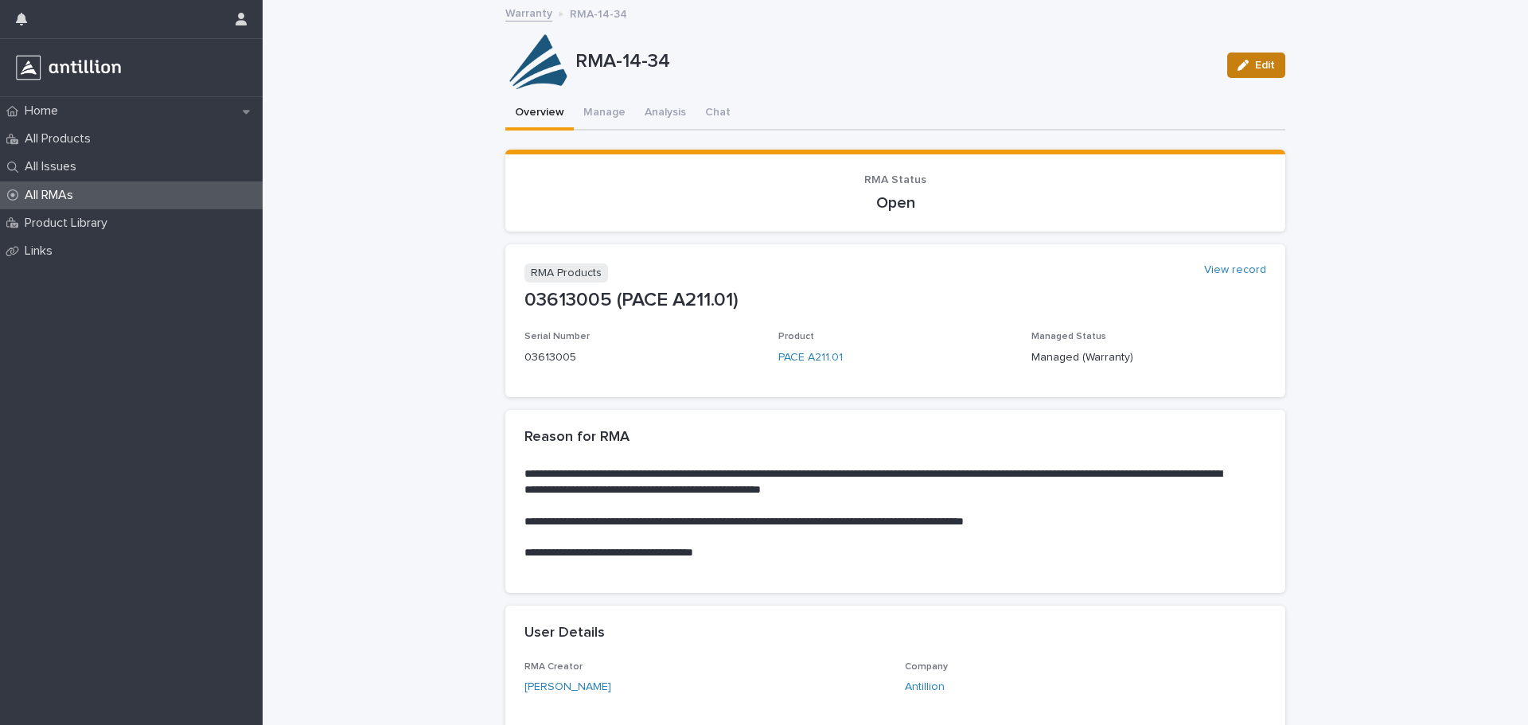
click at [1273, 68] on button "Edit" at bounding box center [1256, 65] width 58 height 25
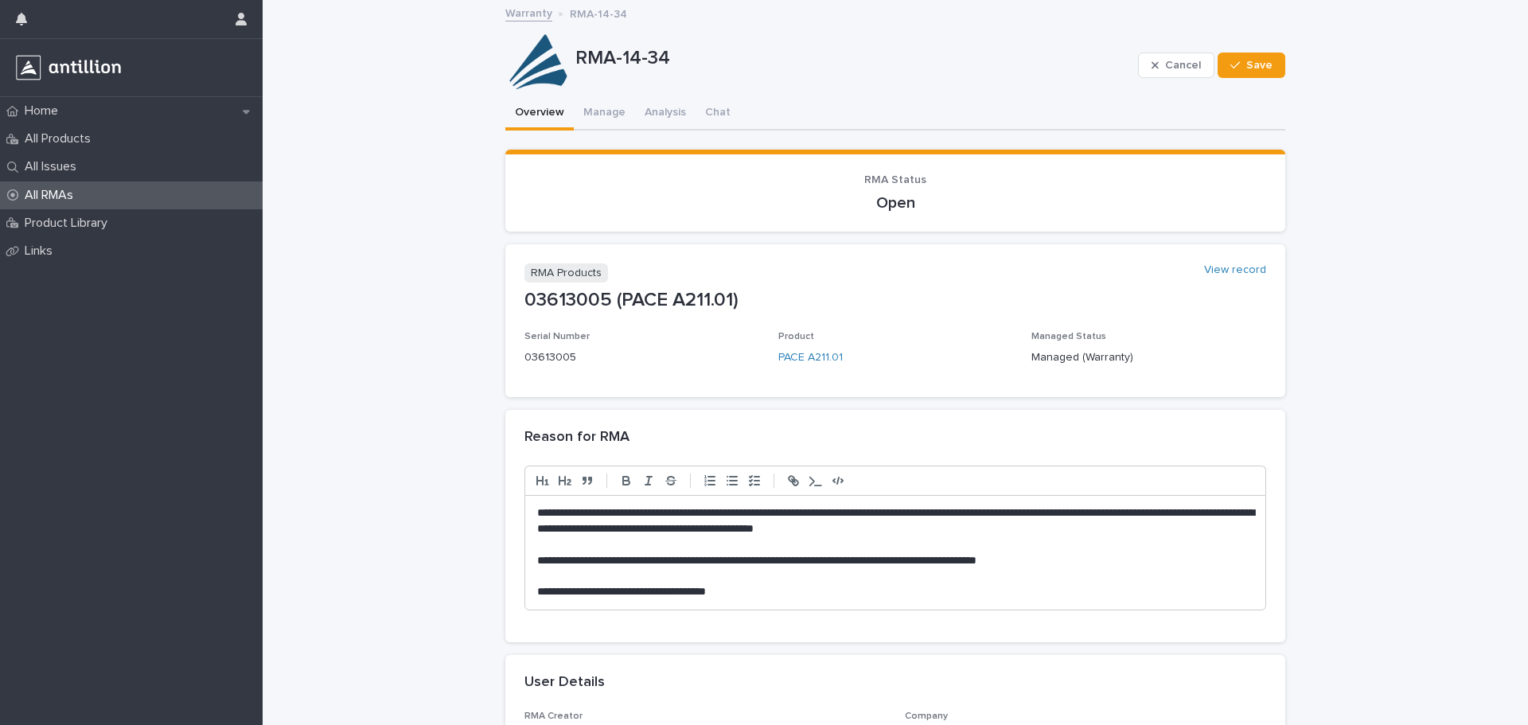
click at [528, 508] on div "**********" at bounding box center [895, 553] width 740 height 114
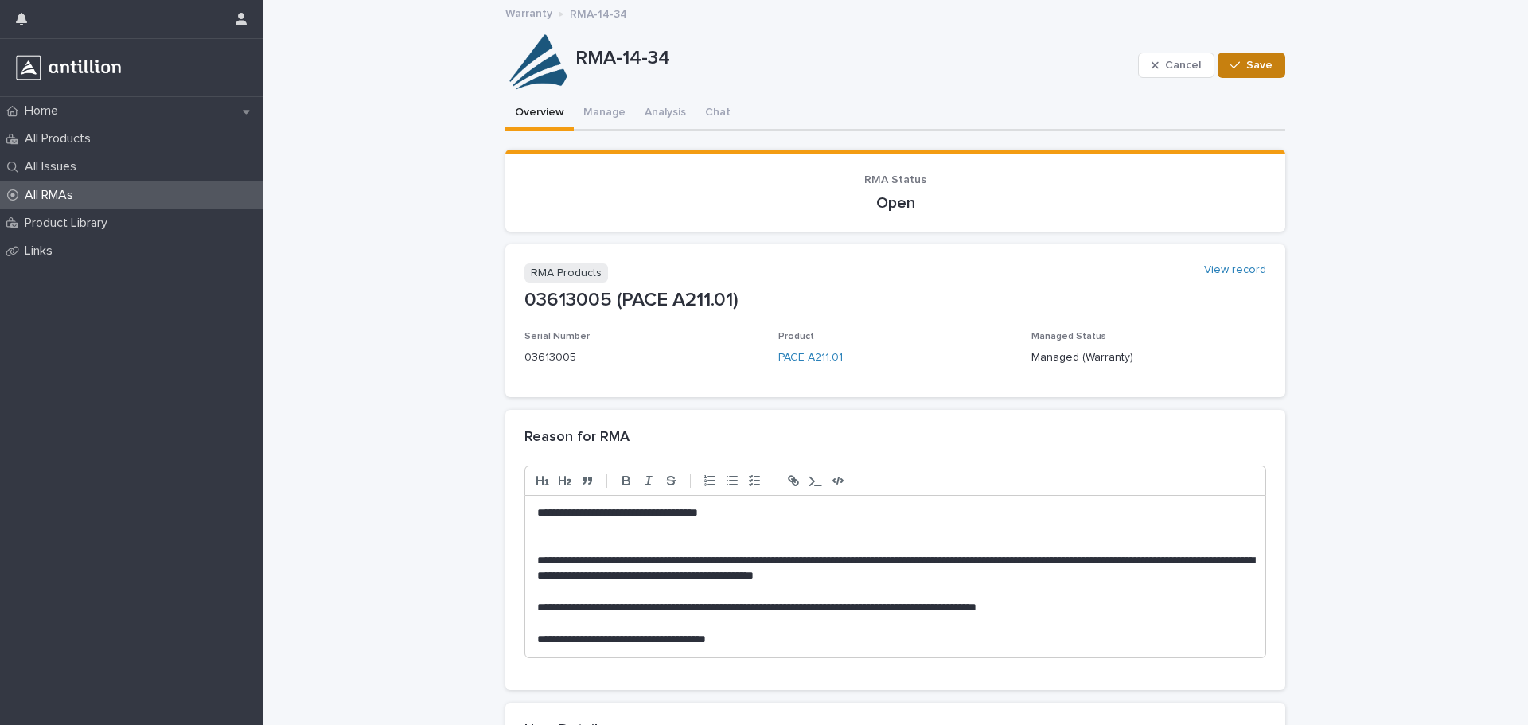
click at [1230, 68] on icon "button" at bounding box center [1235, 65] width 10 height 11
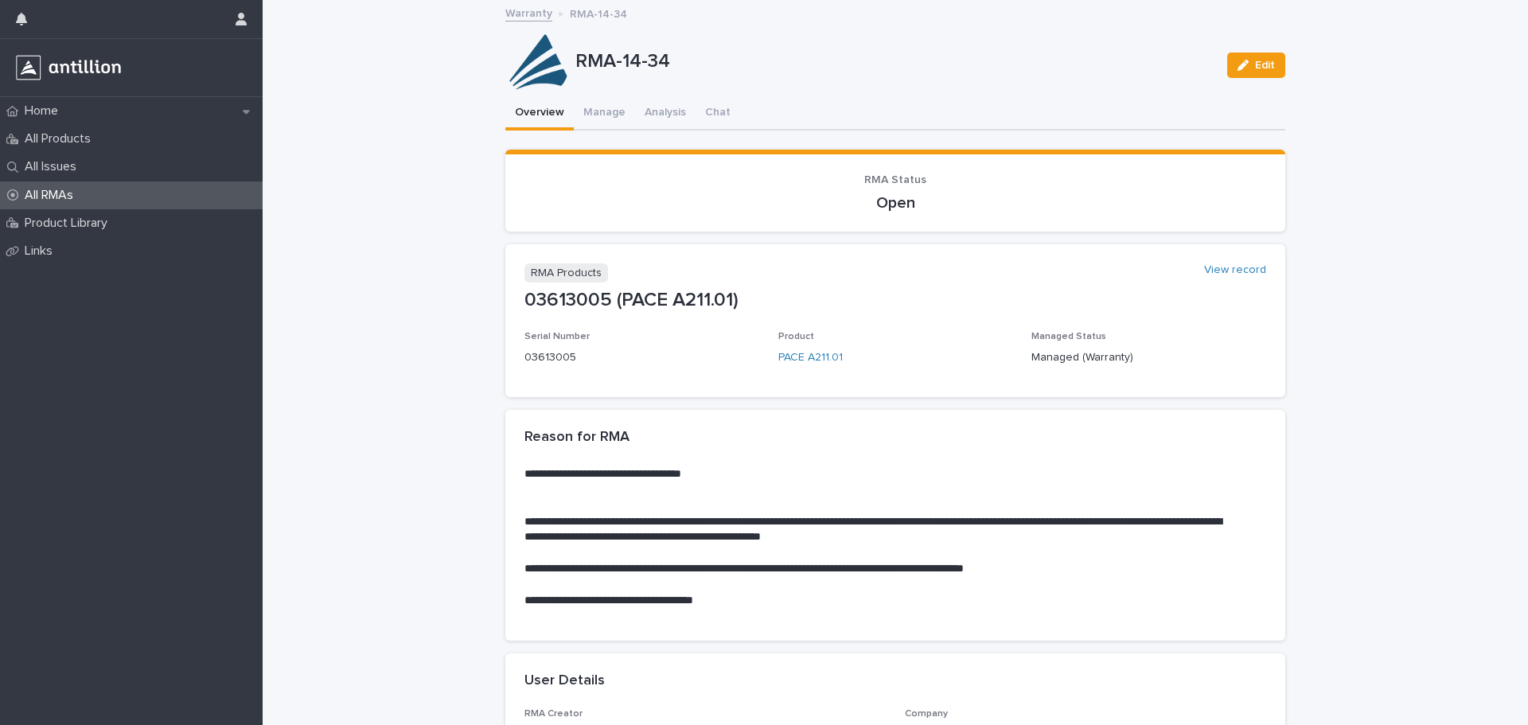
click at [145, 200] on div "All RMAs" at bounding box center [131, 195] width 263 height 28
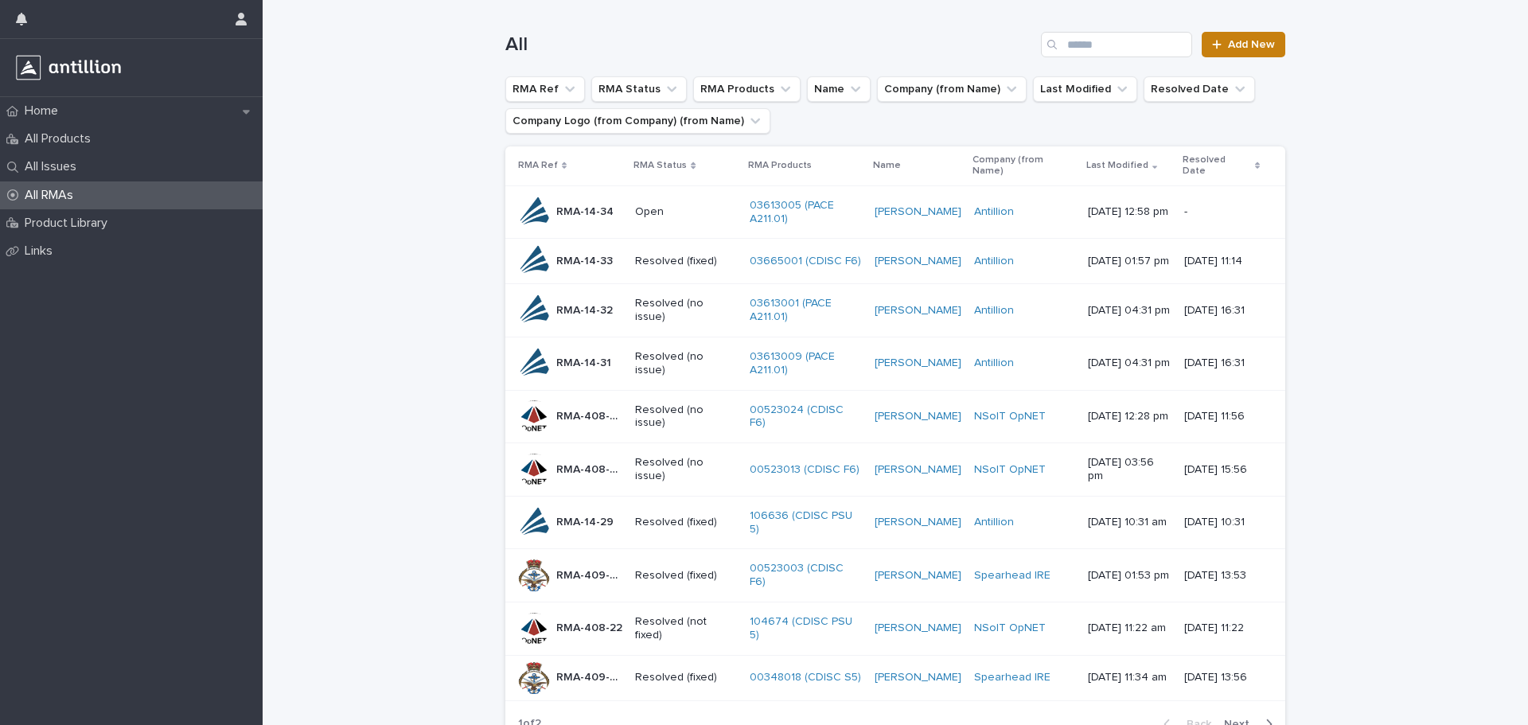
click at [1226, 37] on link "Add New" at bounding box center [1244, 44] width 84 height 25
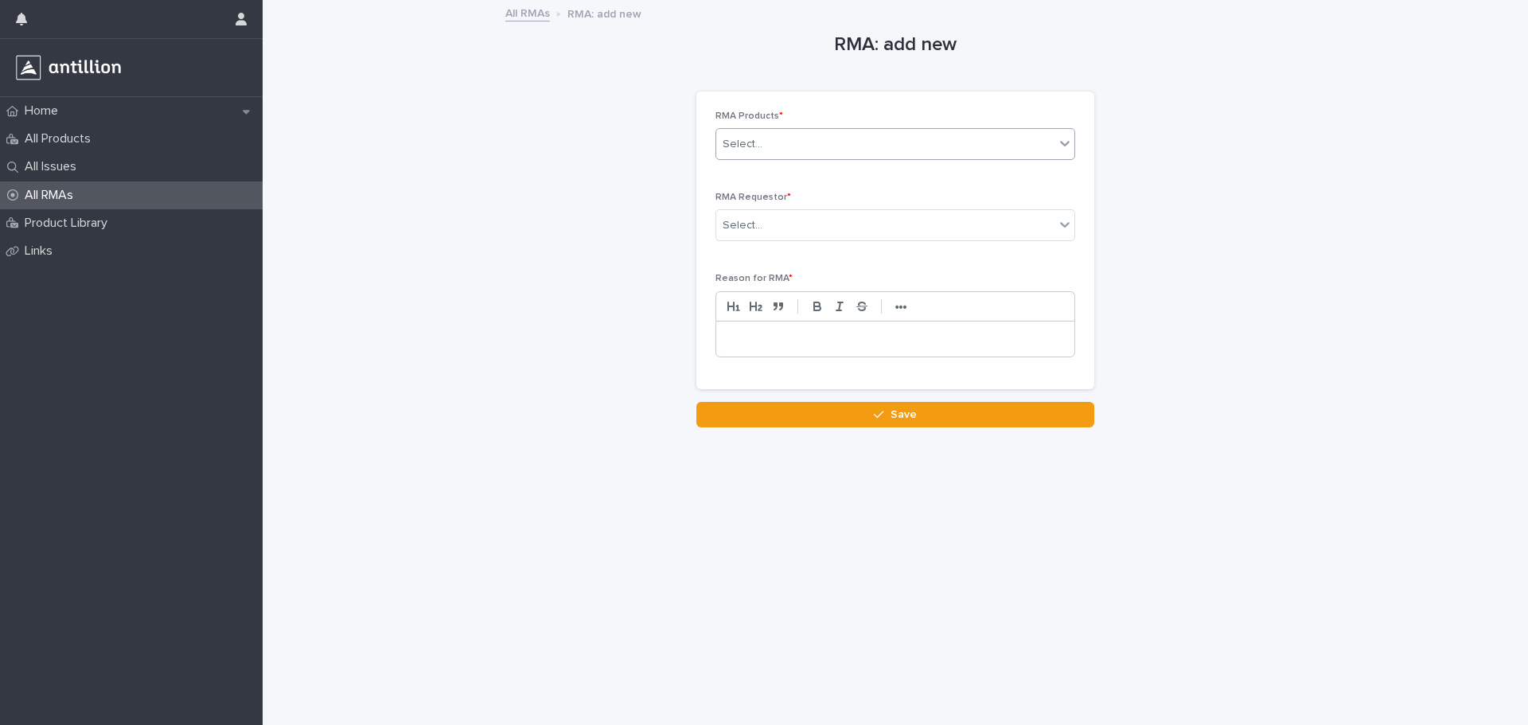
click at [770, 149] on div "Select..." at bounding box center [885, 144] width 338 height 26
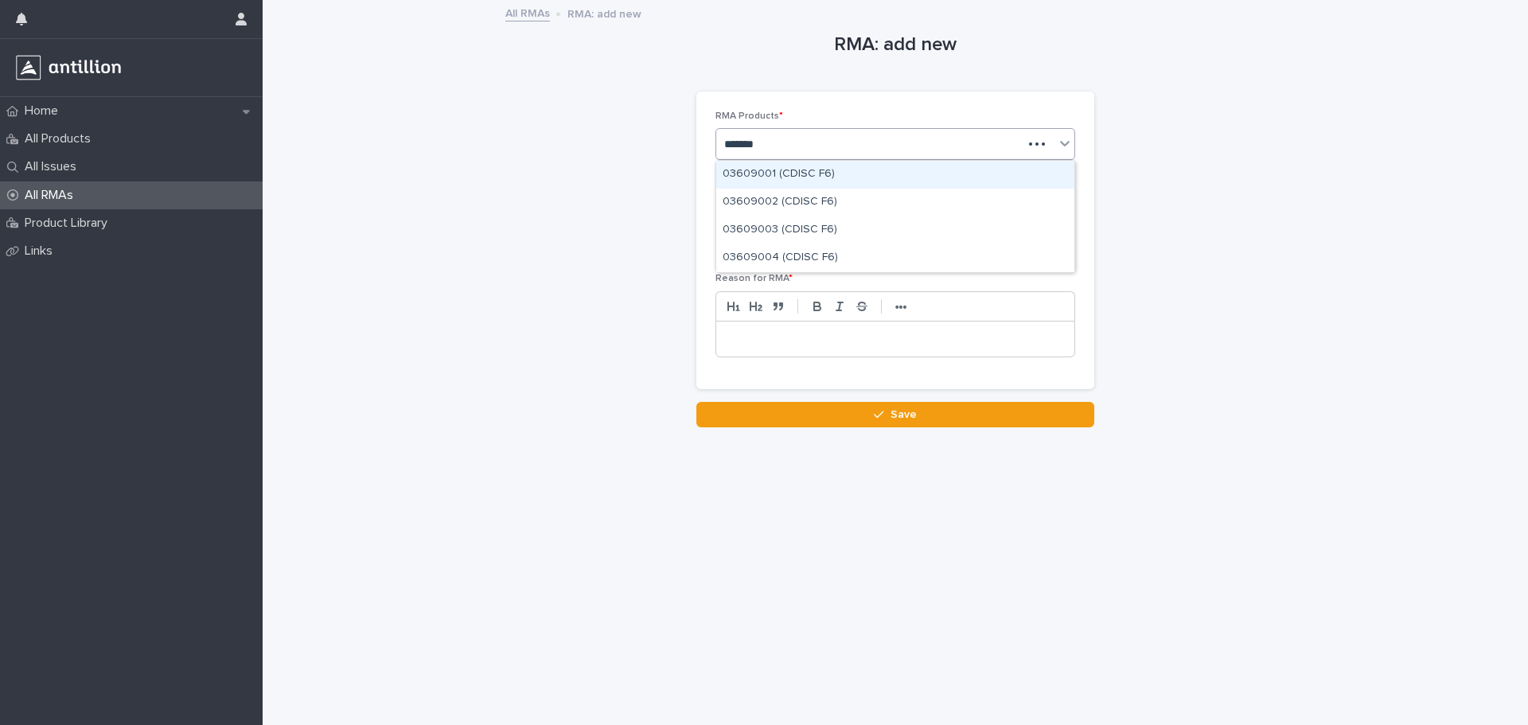
type input "********"
click at [761, 173] on div "03609001 (CDISC F6)" at bounding box center [895, 175] width 358 height 28
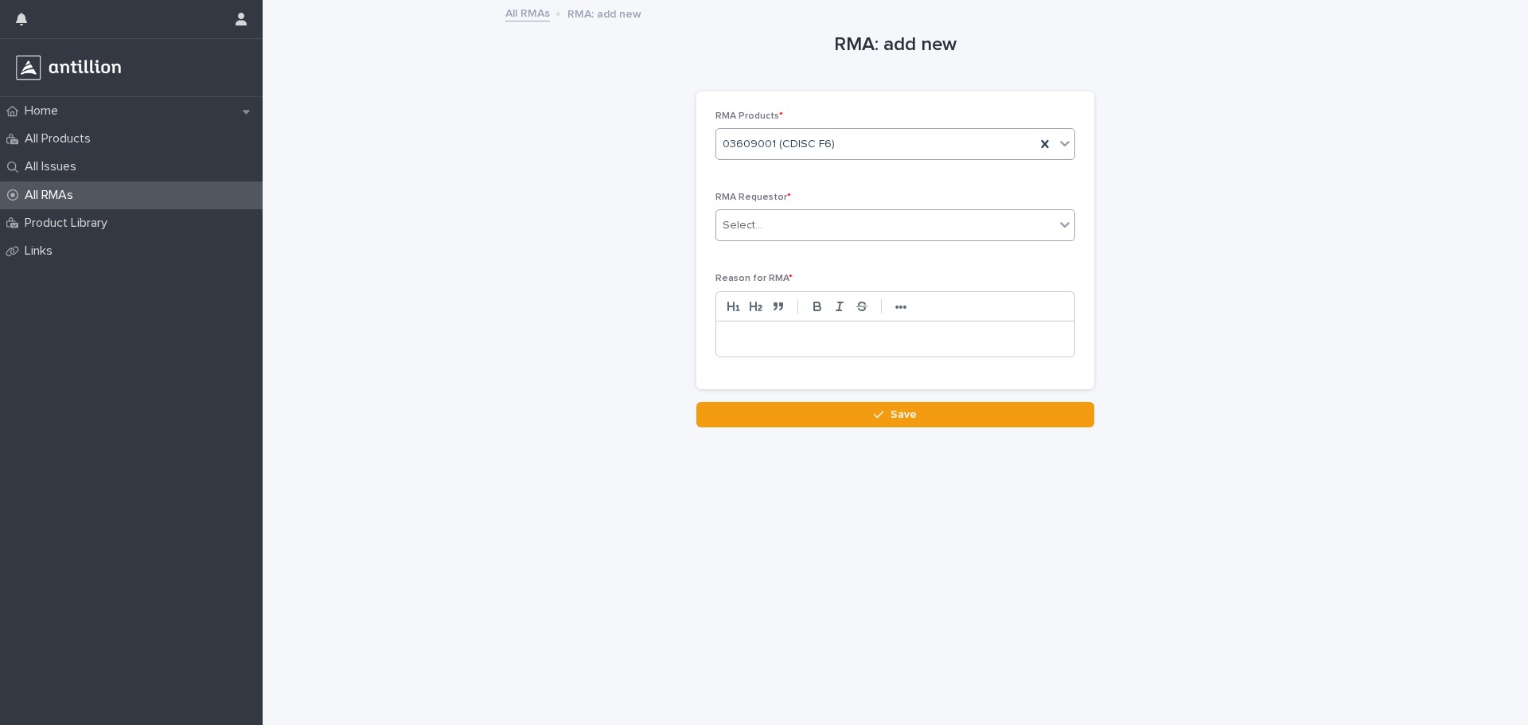
click at [741, 217] on div "Select..." at bounding box center [743, 225] width 40 height 17
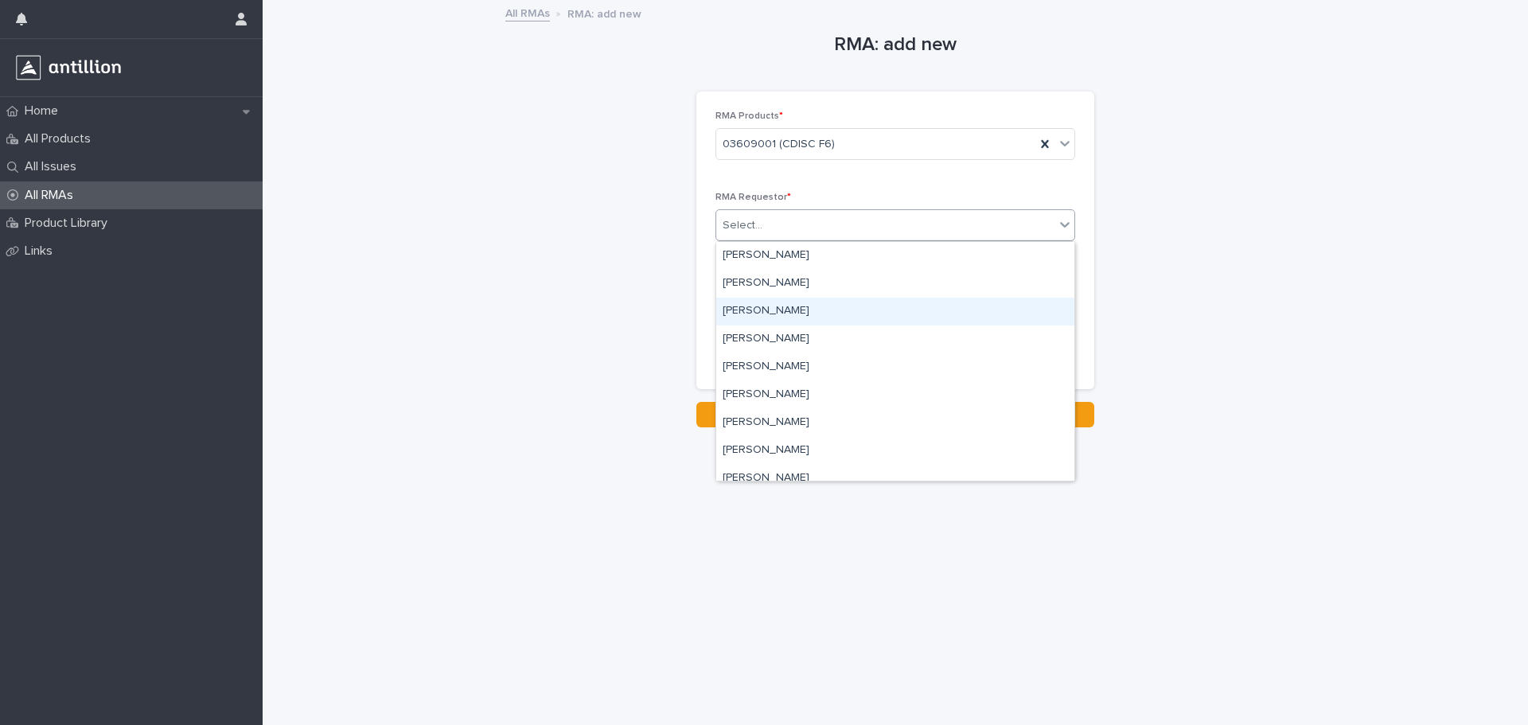
click at [760, 304] on div "[PERSON_NAME]" at bounding box center [895, 312] width 358 height 28
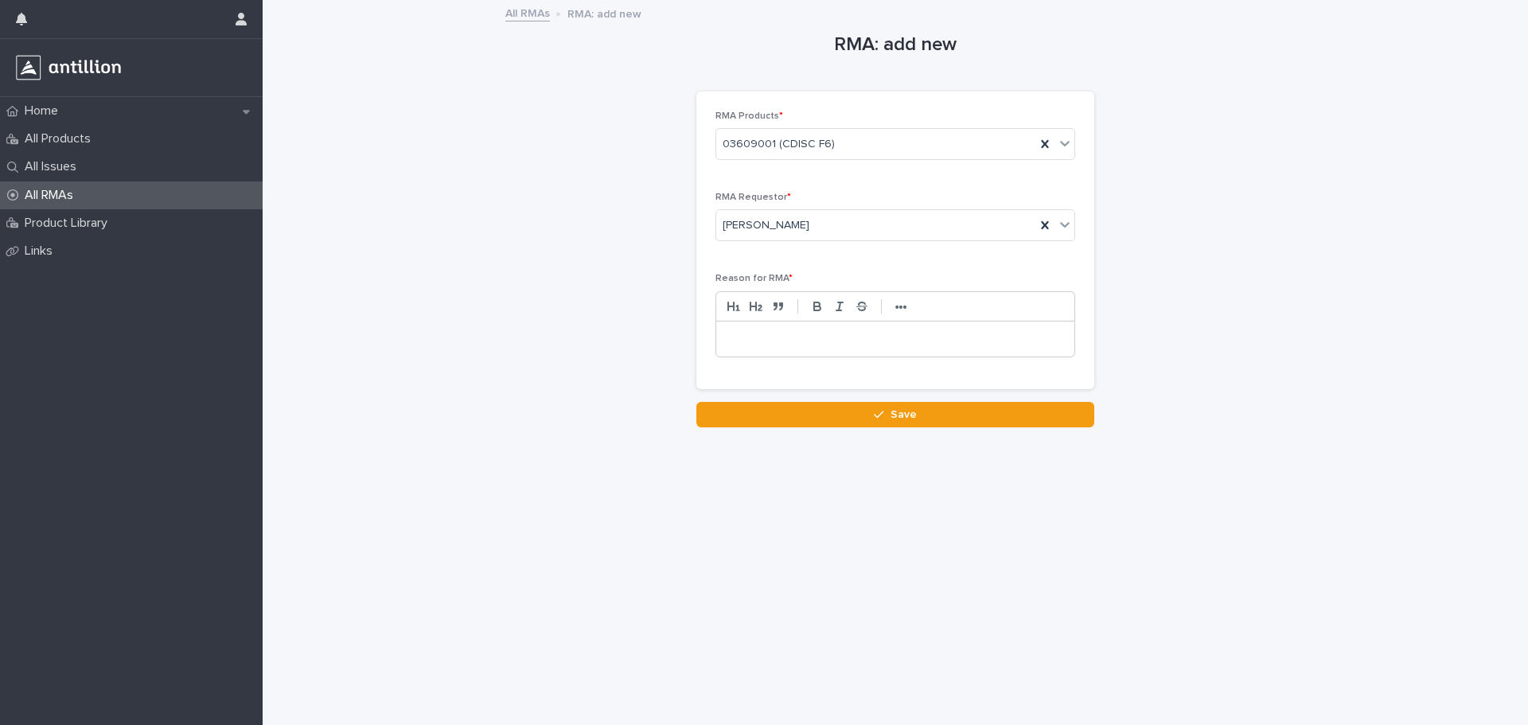
click at [746, 329] on div at bounding box center [895, 339] width 358 height 35
click at [746, 329] on div "*" at bounding box center [895, 339] width 358 height 35
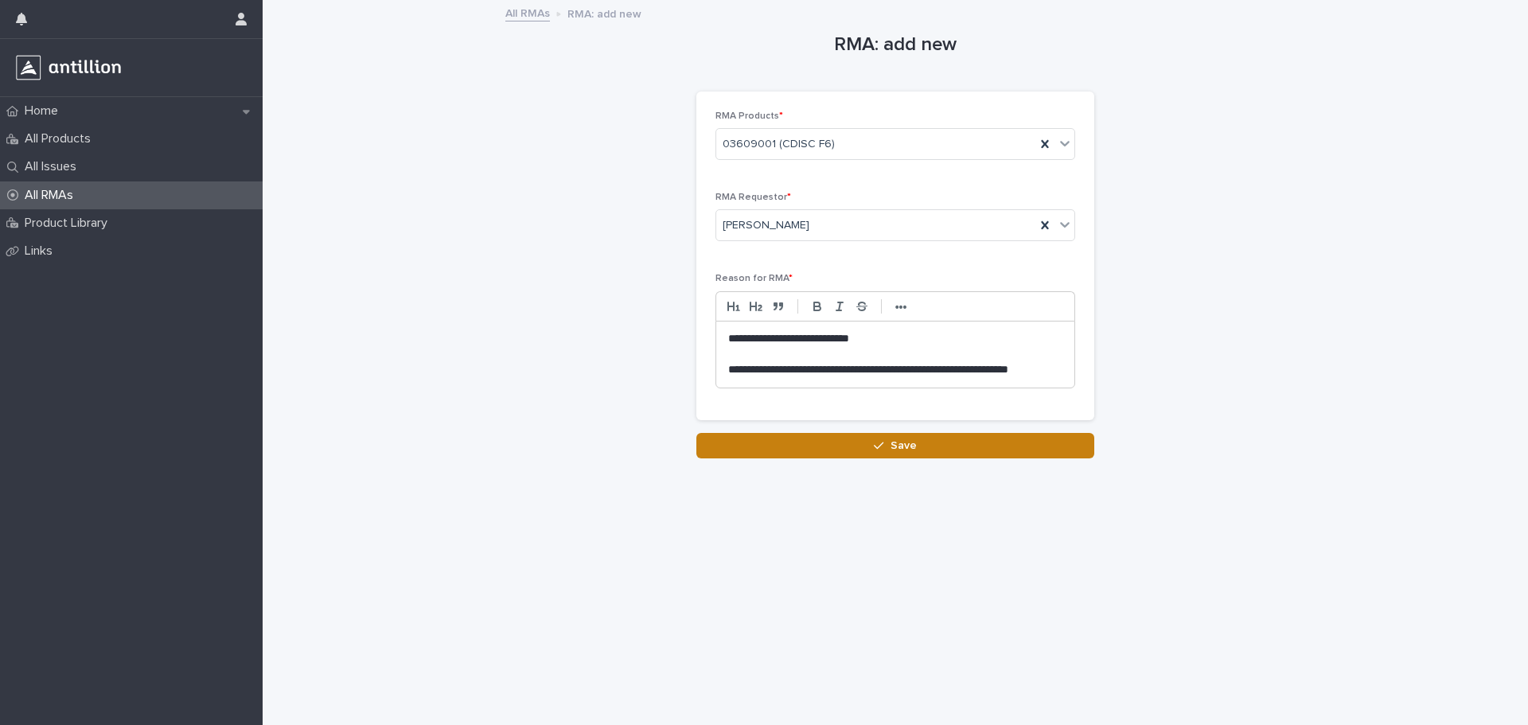
click at [816, 442] on button "Save" at bounding box center [895, 445] width 398 height 25
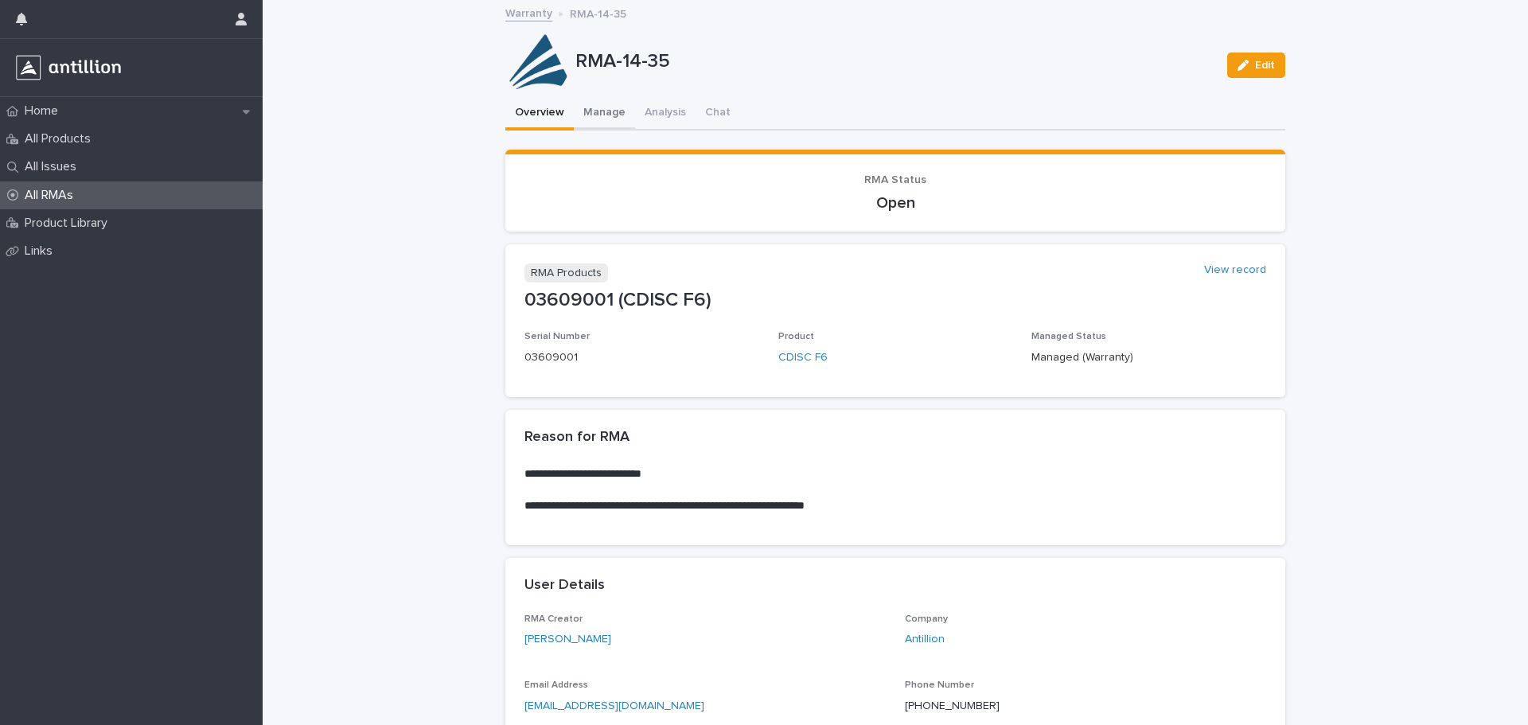
click at [611, 117] on button "Manage" at bounding box center [604, 113] width 61 height 33
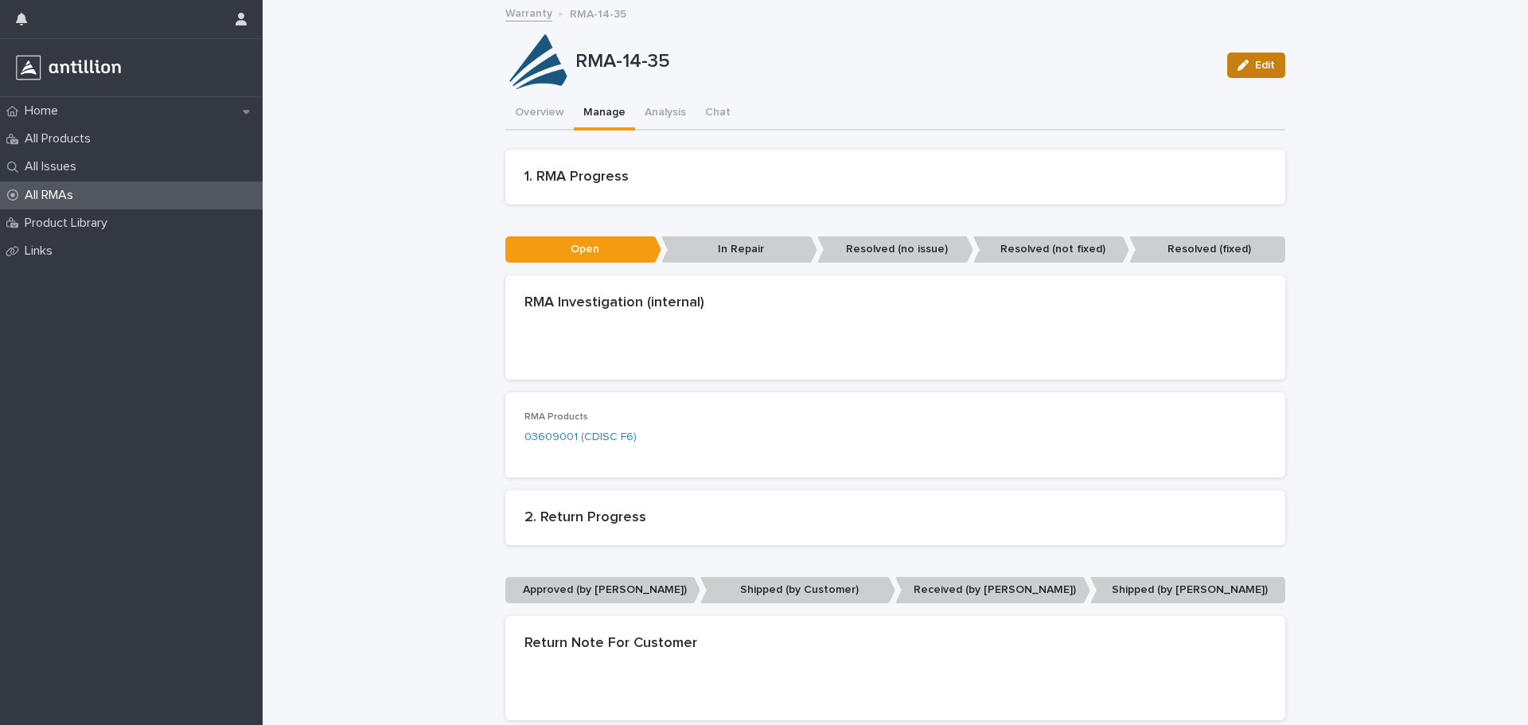
click at [1256, 65] on span "Edit" at bounding box center [1265, 65] width 20 height 11
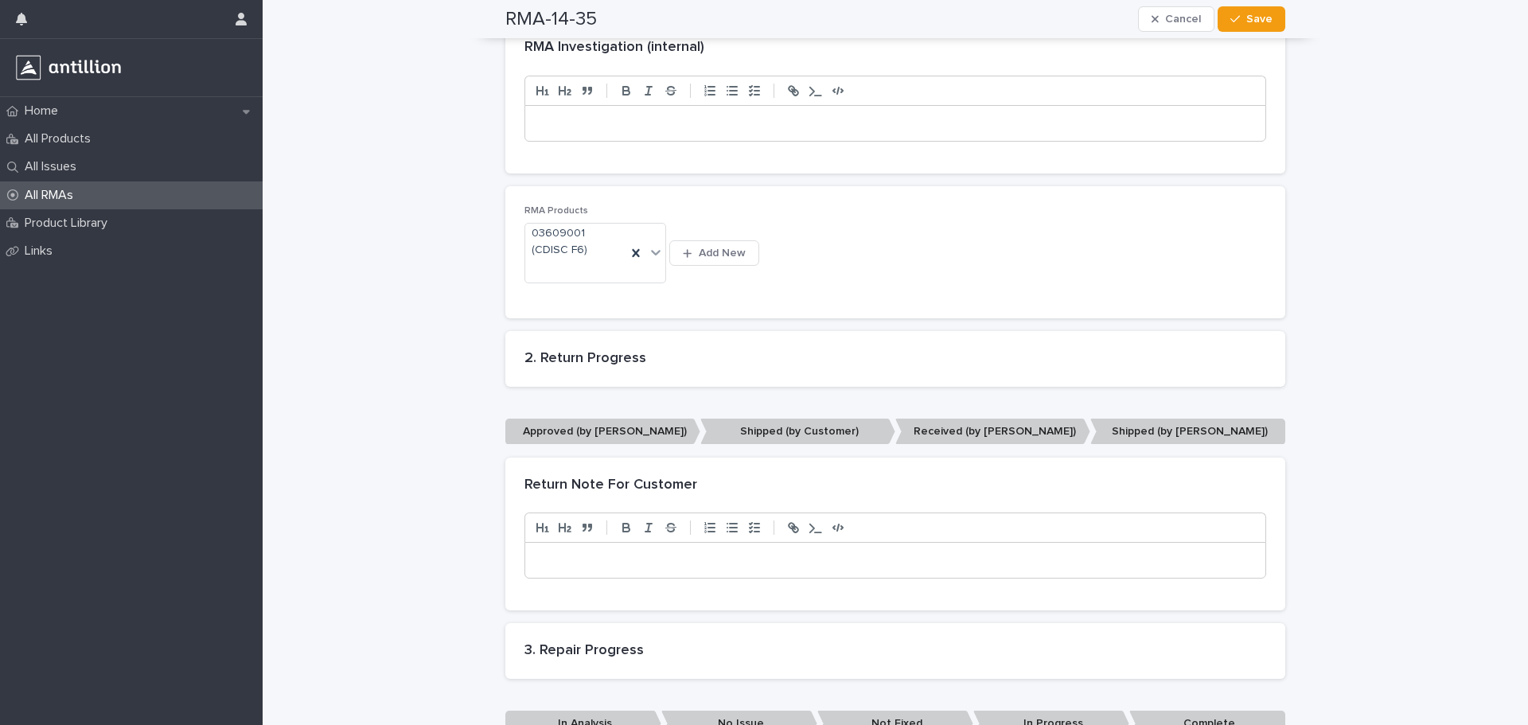
scroll to position [489, 0]
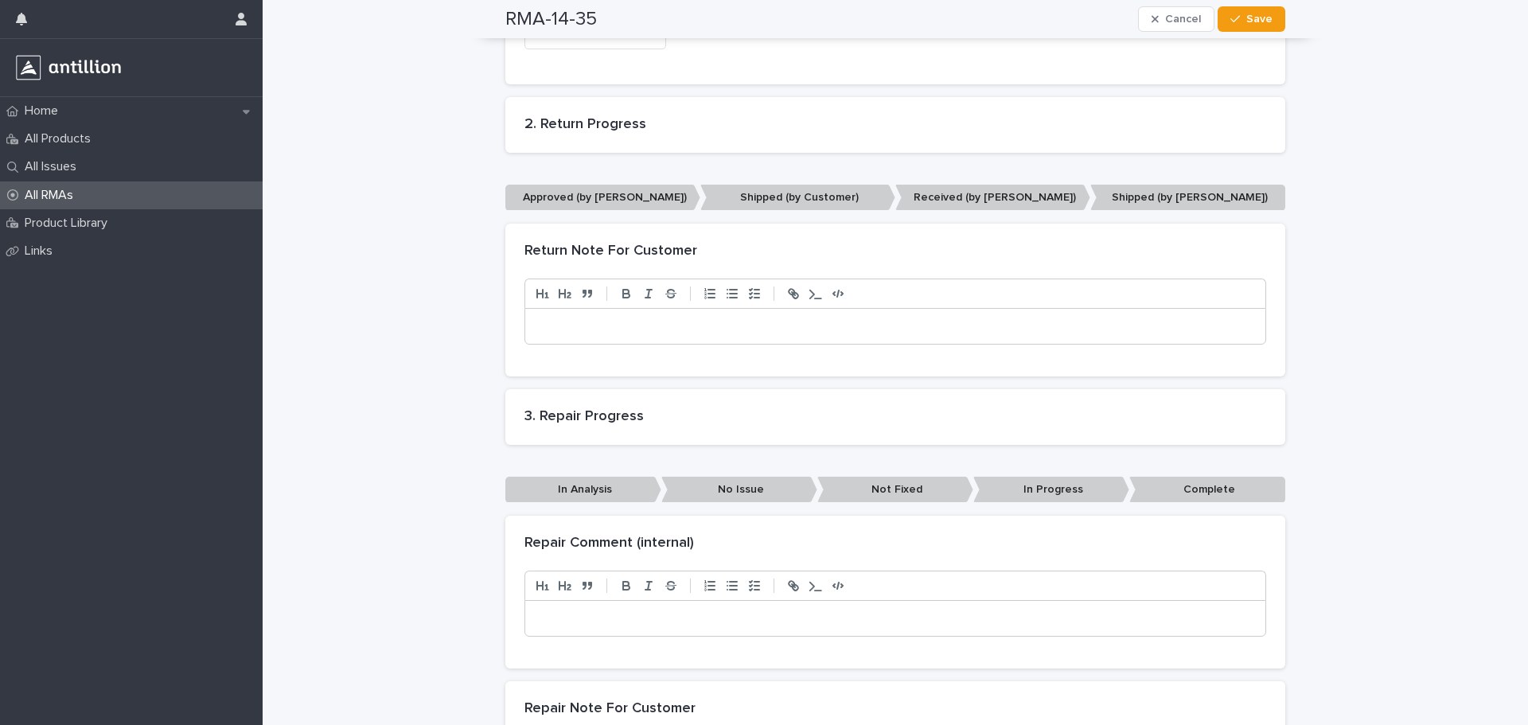
click at [989, 195] on p "Received (by [PERSON_NAME])" at bounding box center [992, 198] width 195 height 26
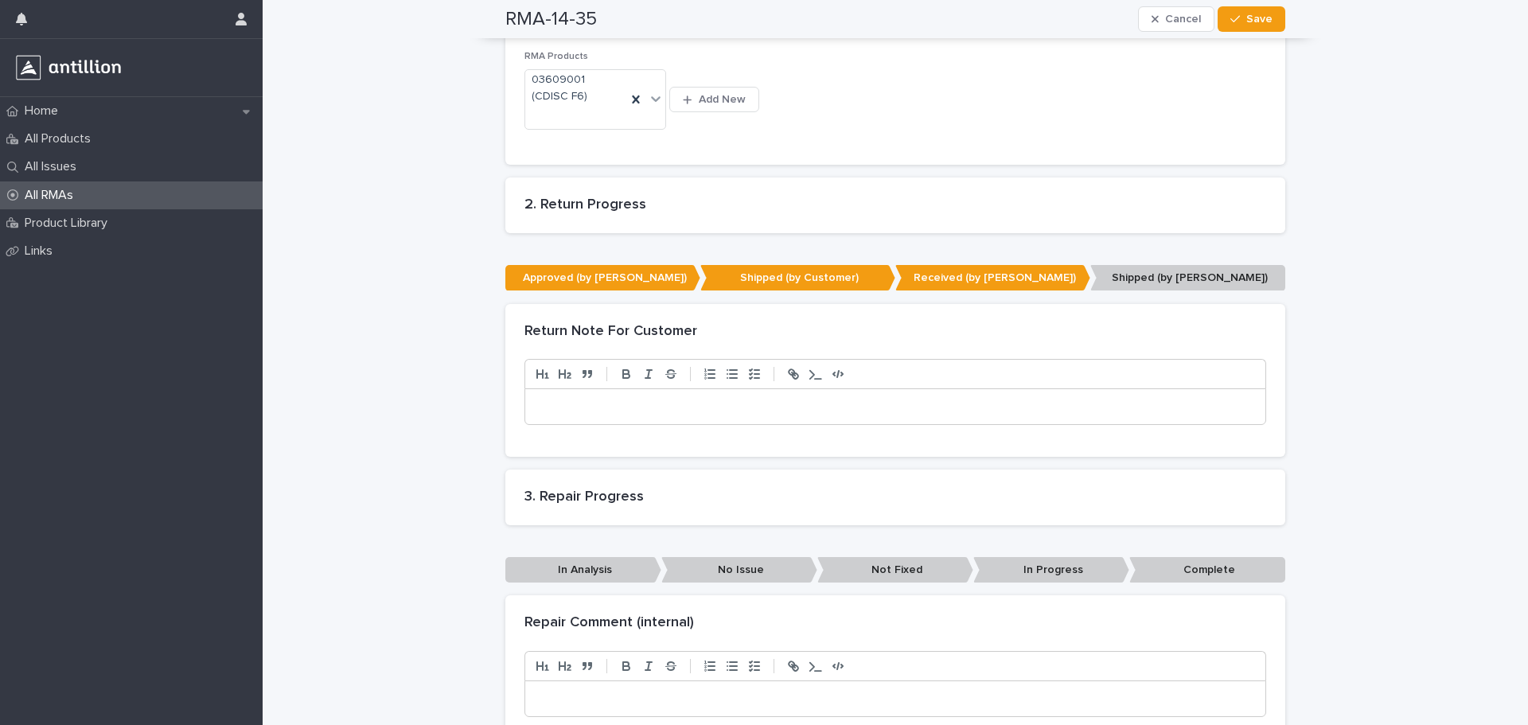
scroll to position [529, 0]
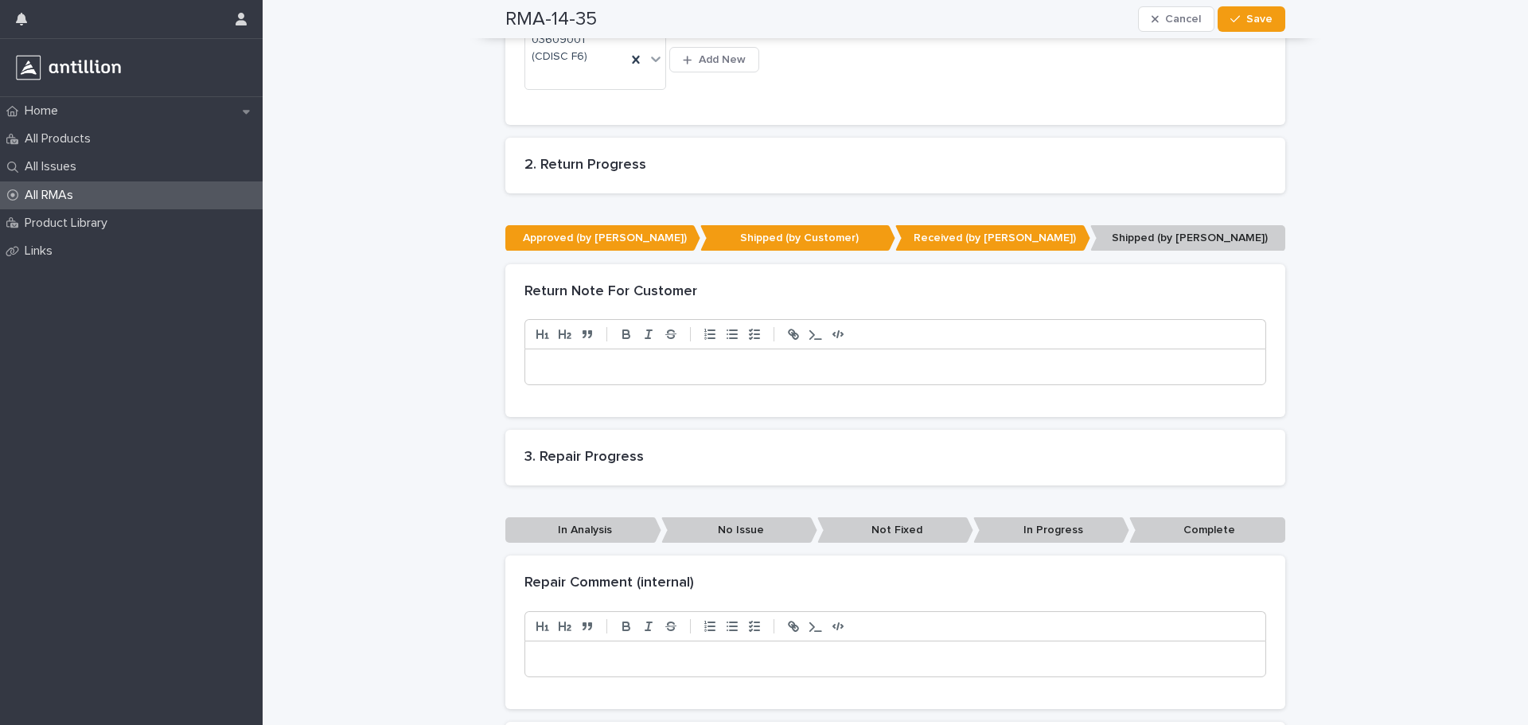
click at [859, 374] on p at bounding box center [895, 367] width 716 height 16
click at [865, 367] on p "**********" at bounding box center [895, 367] width 716 height 16
click at [956, 360] on p "**********" at bounding box center [895, 367] width 716 height 16
click at [583, 542] on p "In Analysis" at bounding box center [583, 530] width 156 height 26
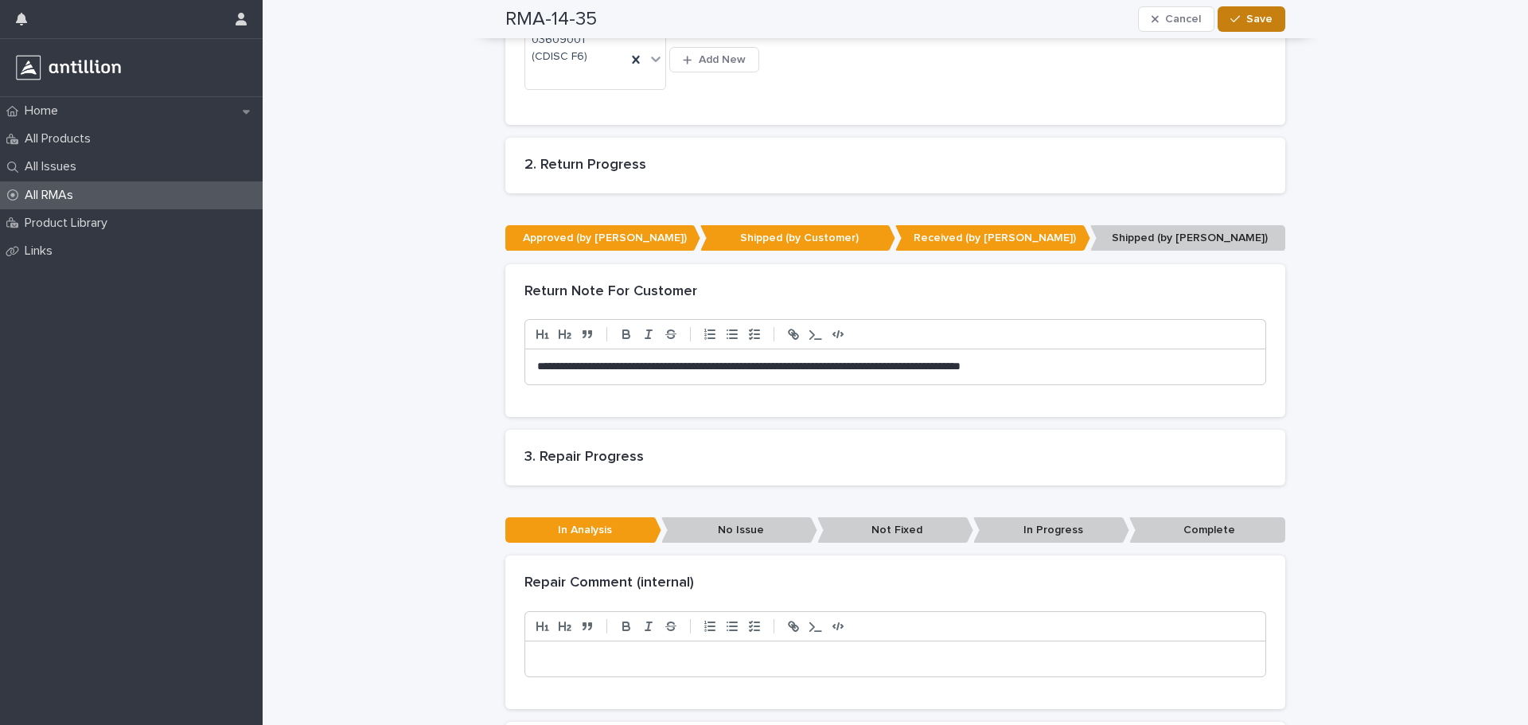
click at [1253, 18] on span "Save" at bounding box center [1259, 19] width 26 height 11
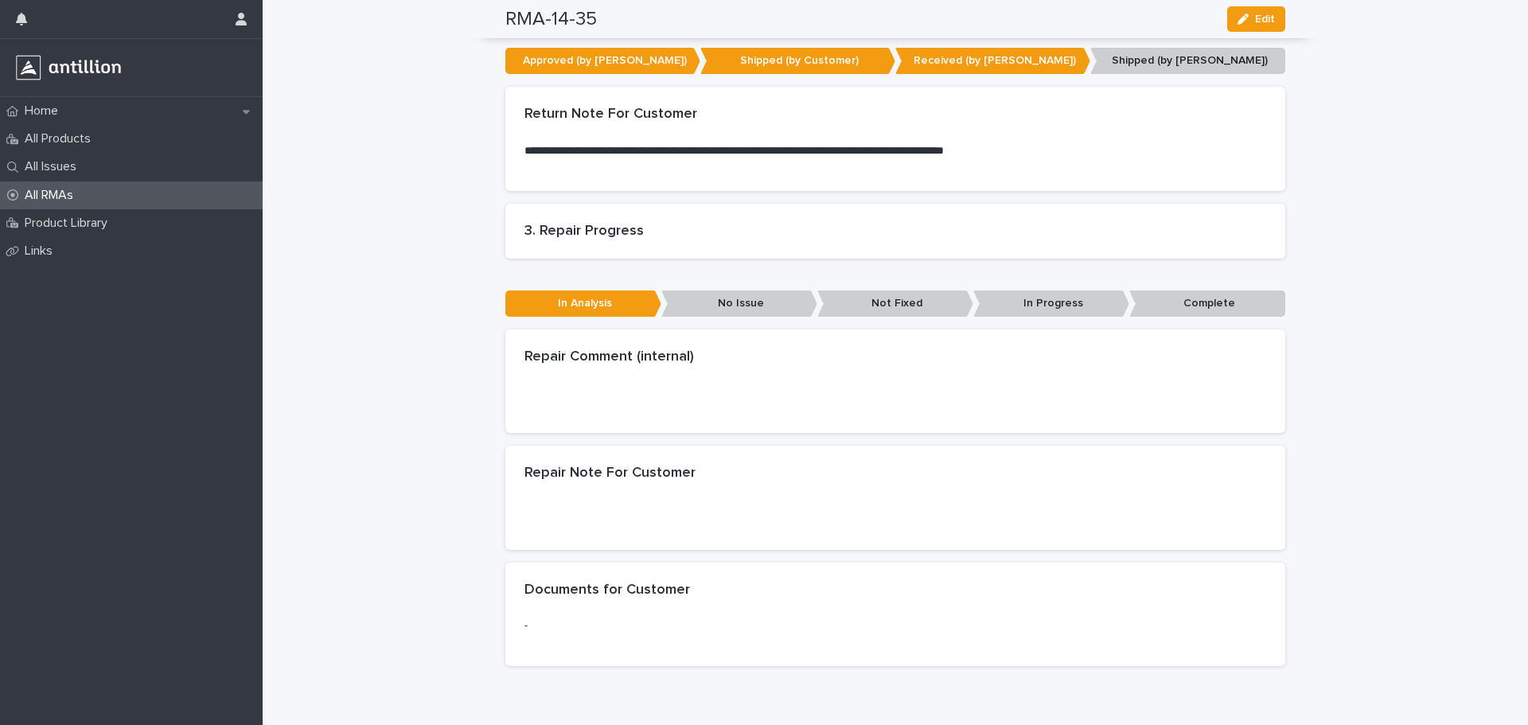
scroll to position [348, 0]
